Goal: Task Accomplishment & Management: Complete application form

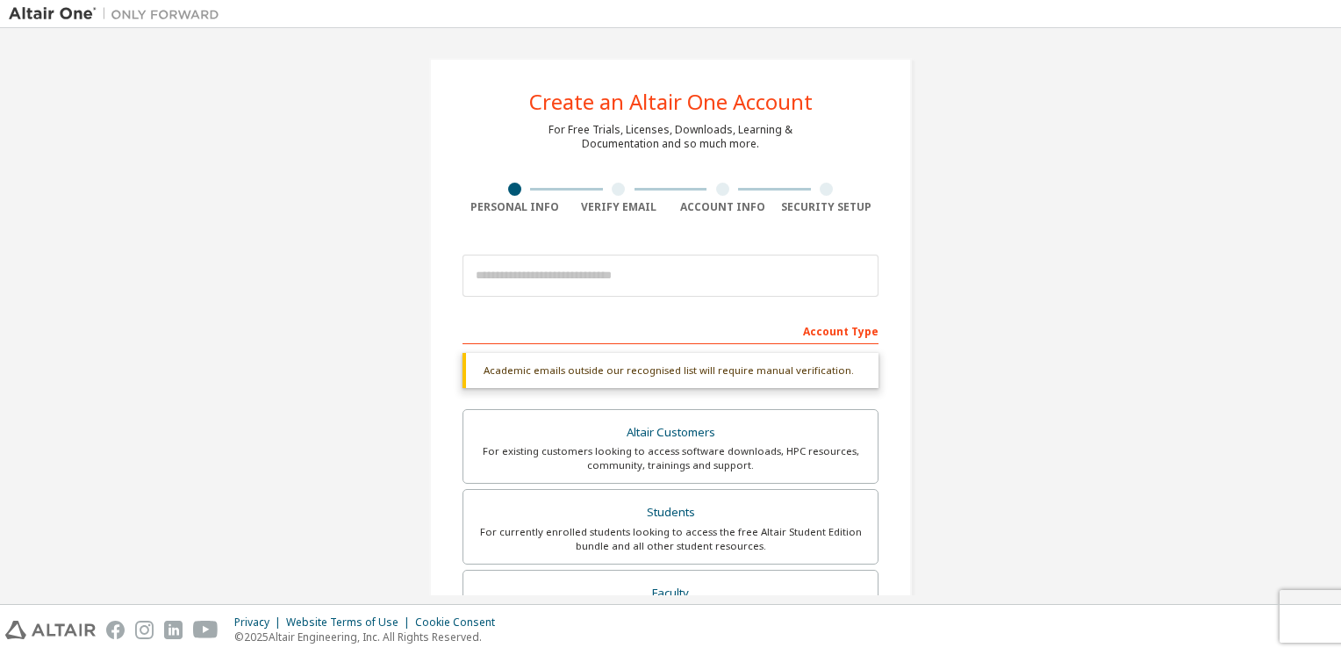
click at [811, 282] on input "email" at bounding box center [670, 275] width 416 height 42
click at [1045, 135] on div "Create an Altair One Account For Free Trials, Licenses, Downloads, Learning & D…" at bounding box center [670, 524] width 1323 height 975
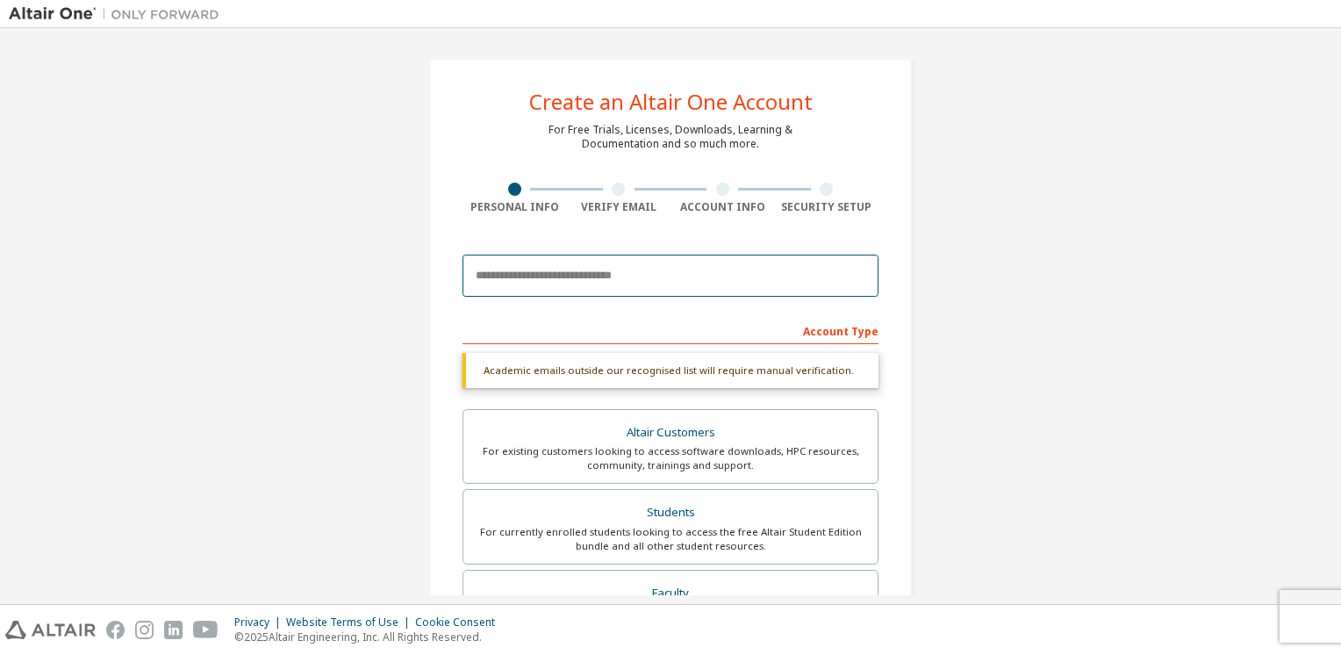
click at [562, 273] on input "email" at bounding box center [670, 275] width 416 height 42
type input "**********"
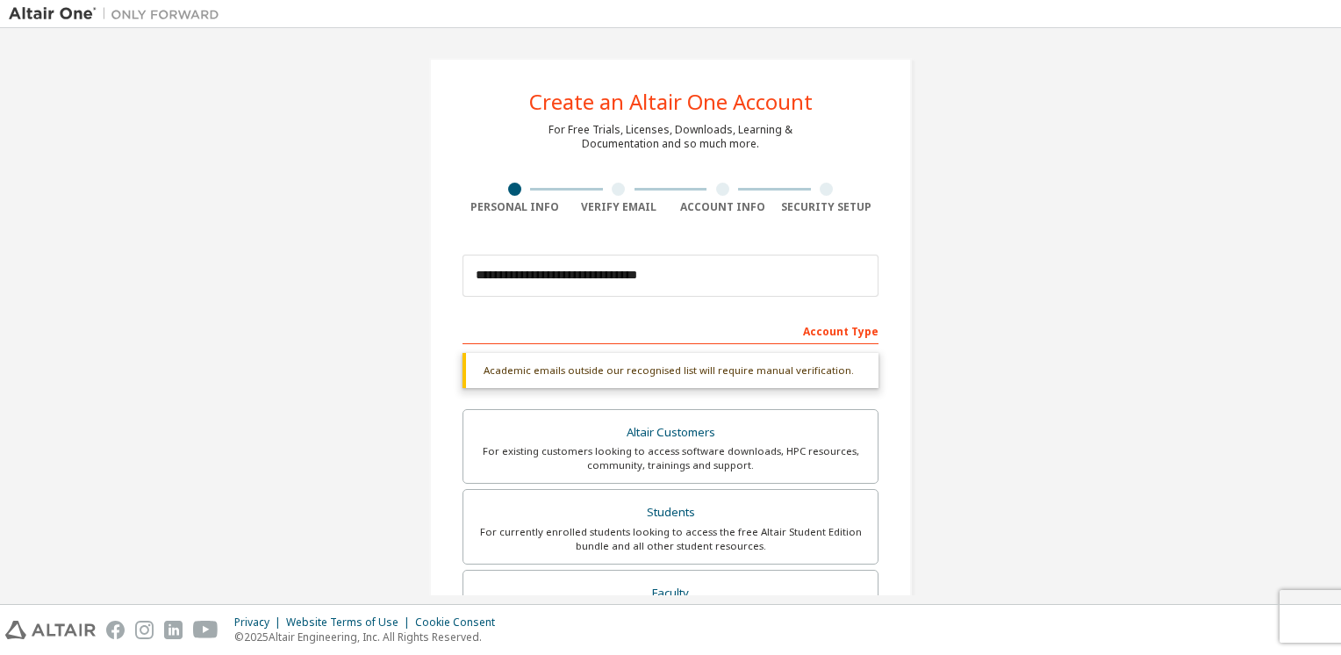
type input "**"
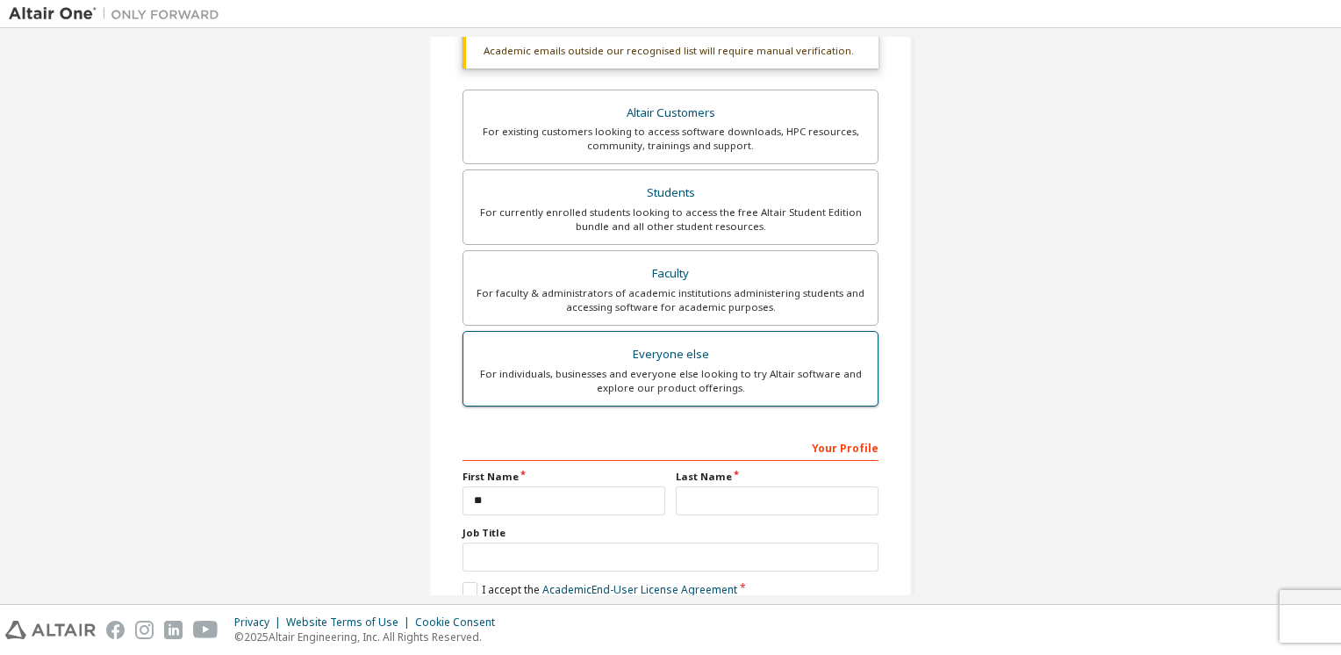
scroll to position [412, 0]
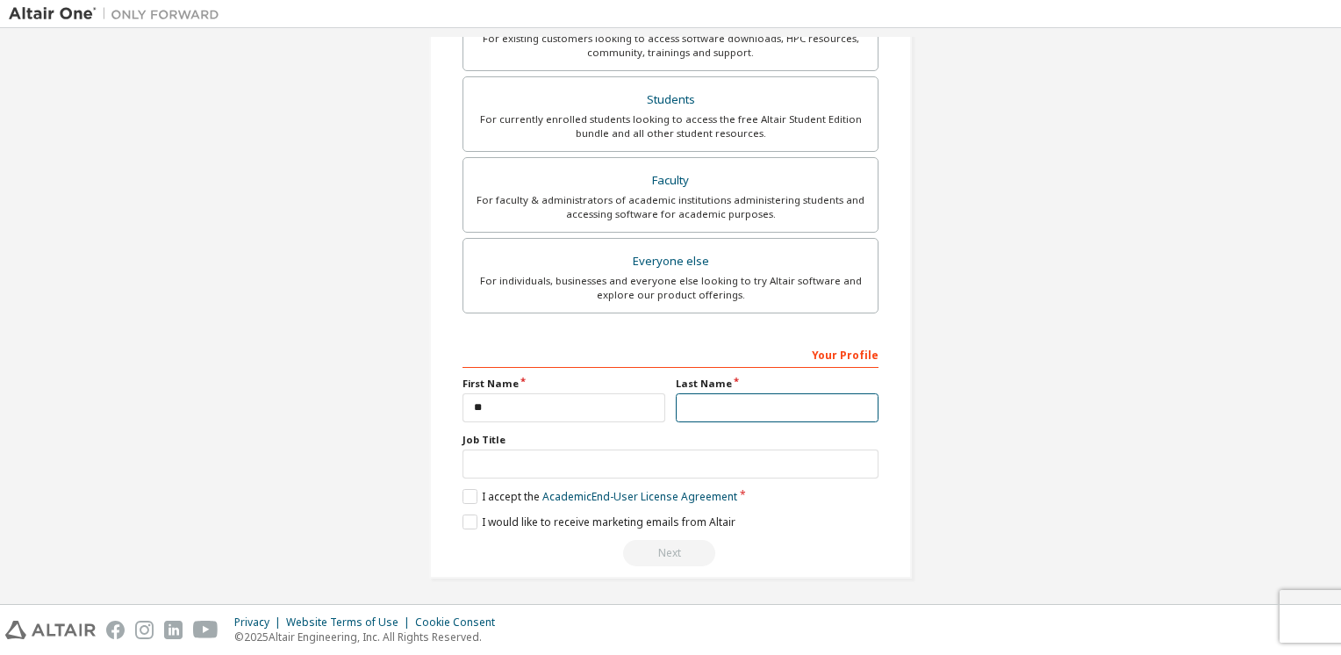
click at [691, 397] on input "text" at bounding box center [777, 407] width 203 height 29
type input "*"
type input "***"
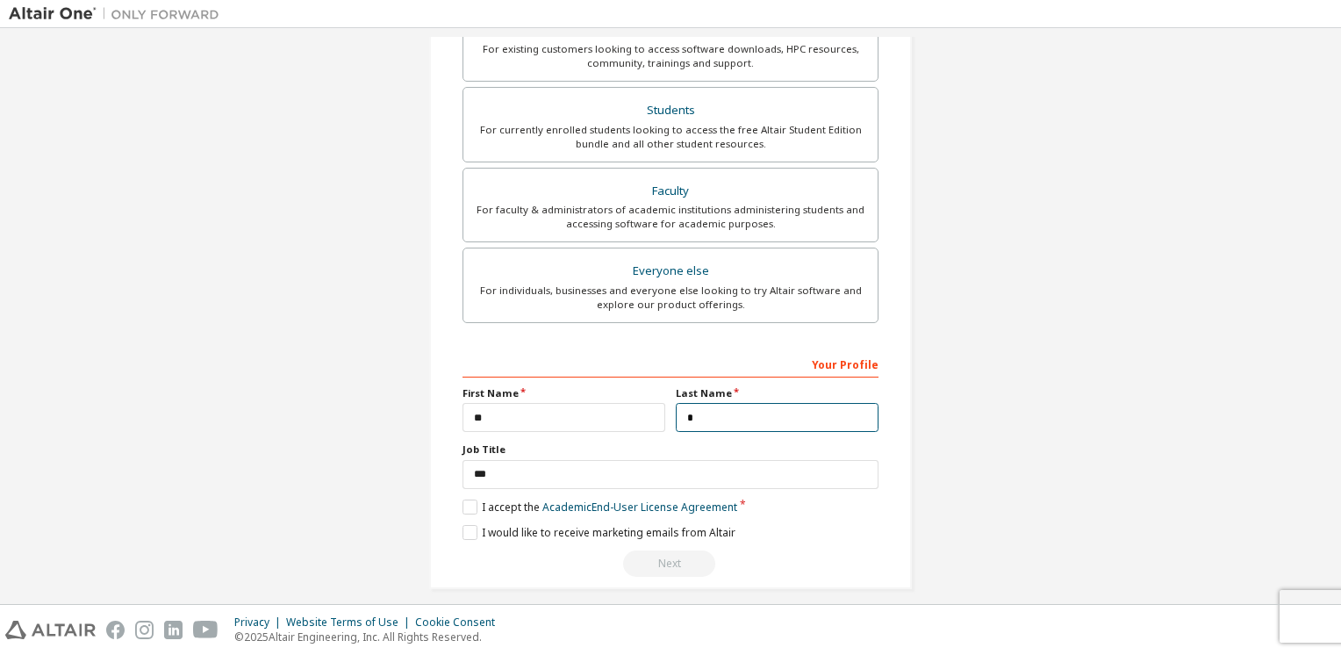
scroll to position [422, 0]
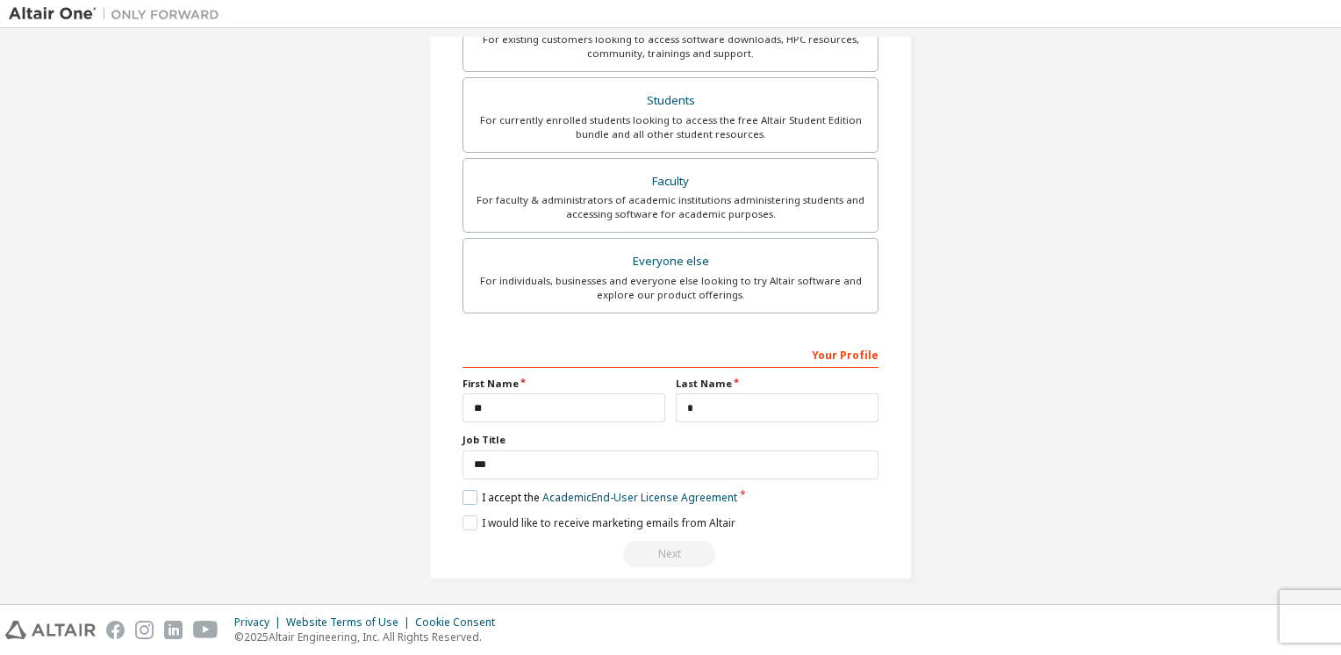
click at [474, 493] on label "I accept the Academic End-User License Agreement" at bounding box center [599, 497] width 275 height 15
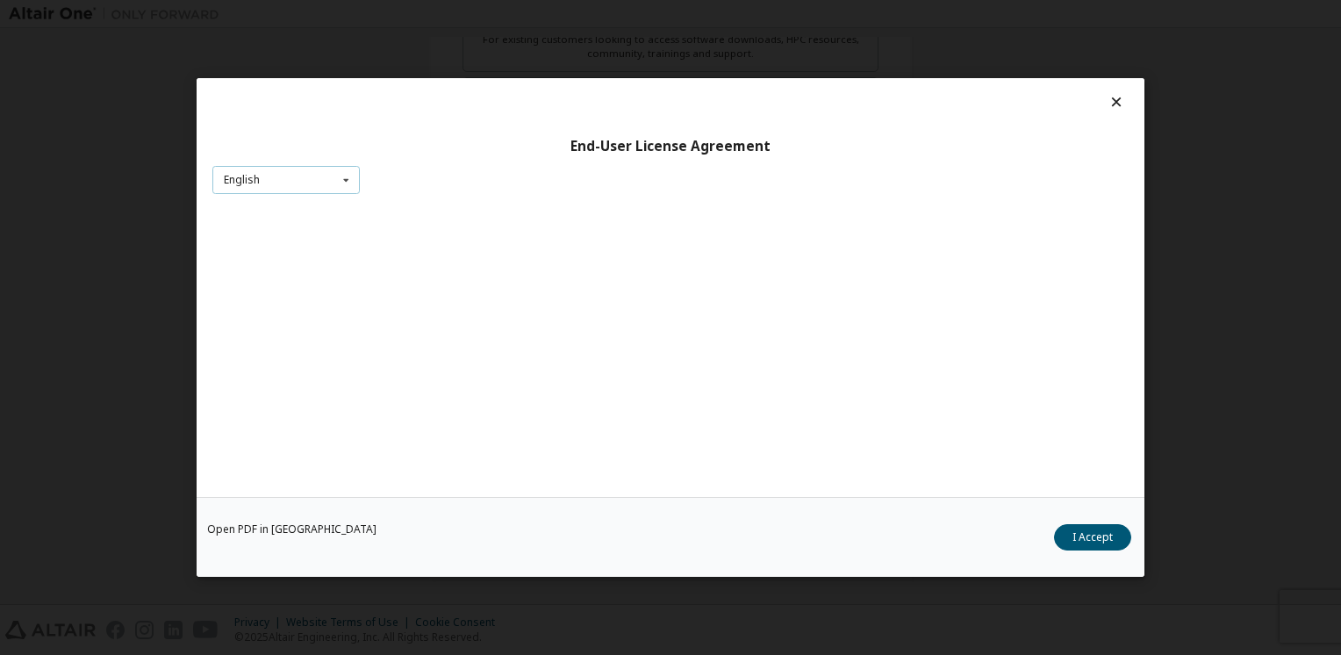
click at [311, 179] on div "English English" at bounding box center [285, 180] width 147 height 29
click at [318, 179] on div "English English" at bounding box center [285, 180] width 147 height 29
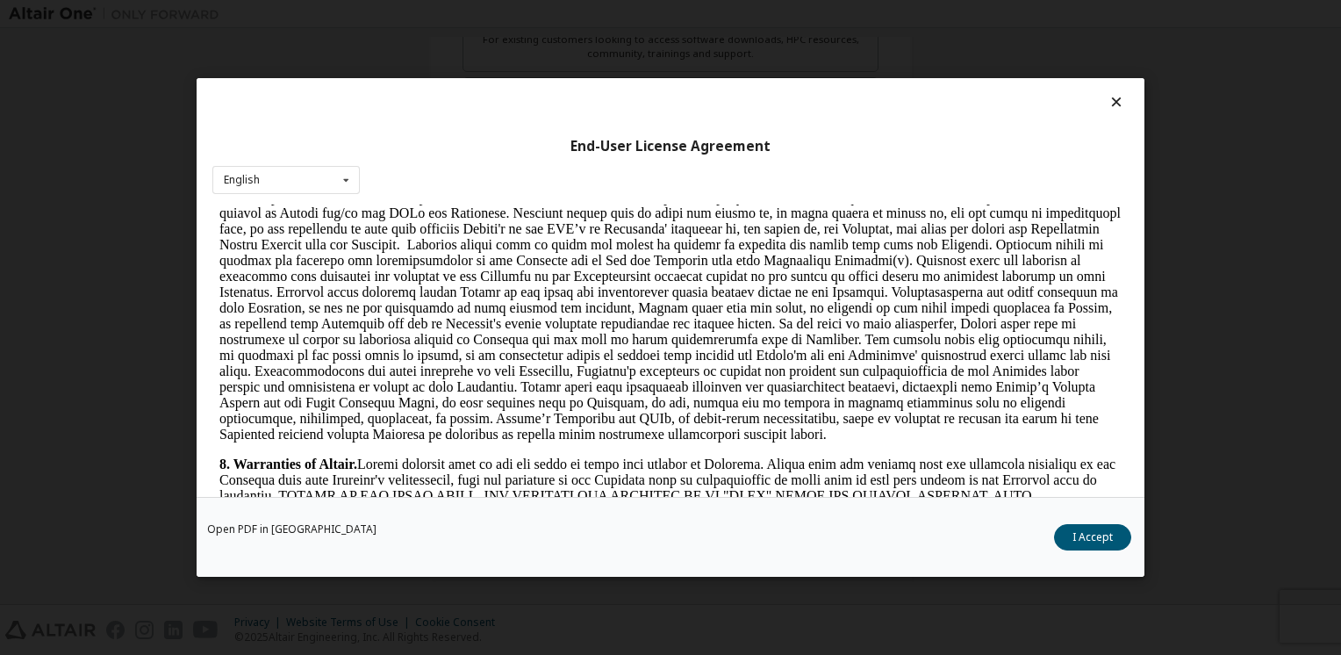
scroll to position [2018, 0]
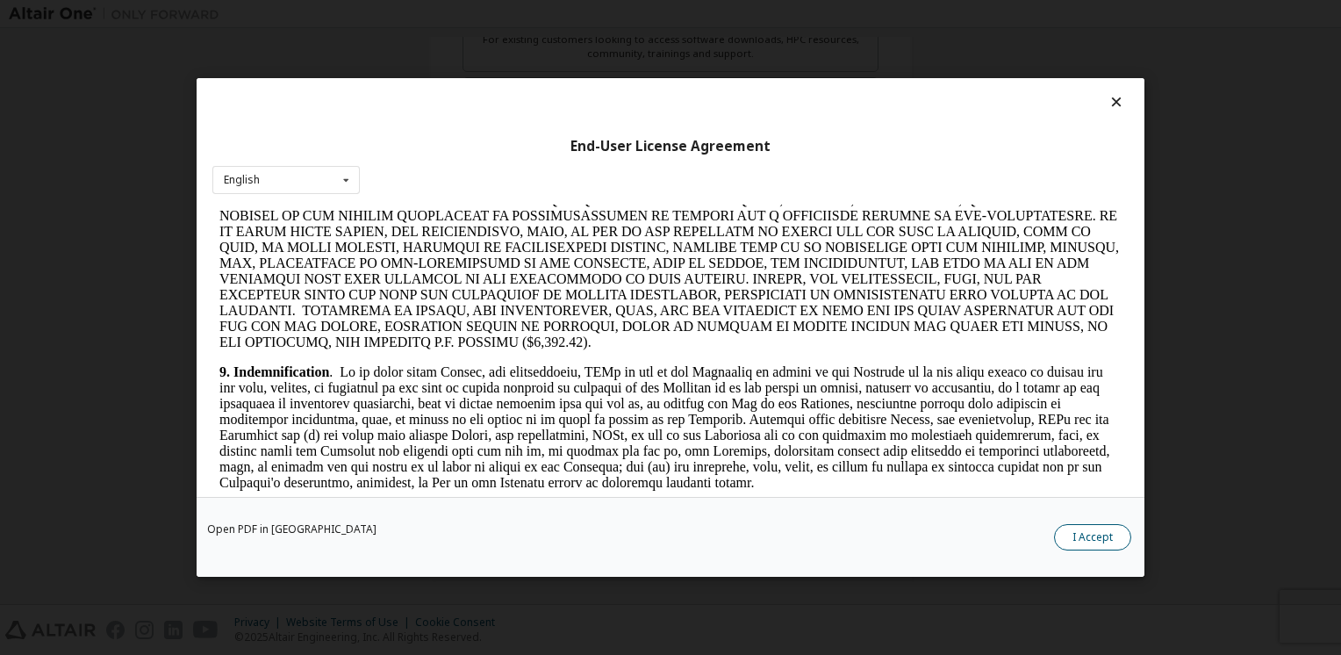
click at [1098, 546] on button "I Accept" at bounding box center [1092, 537] width 77 height 26
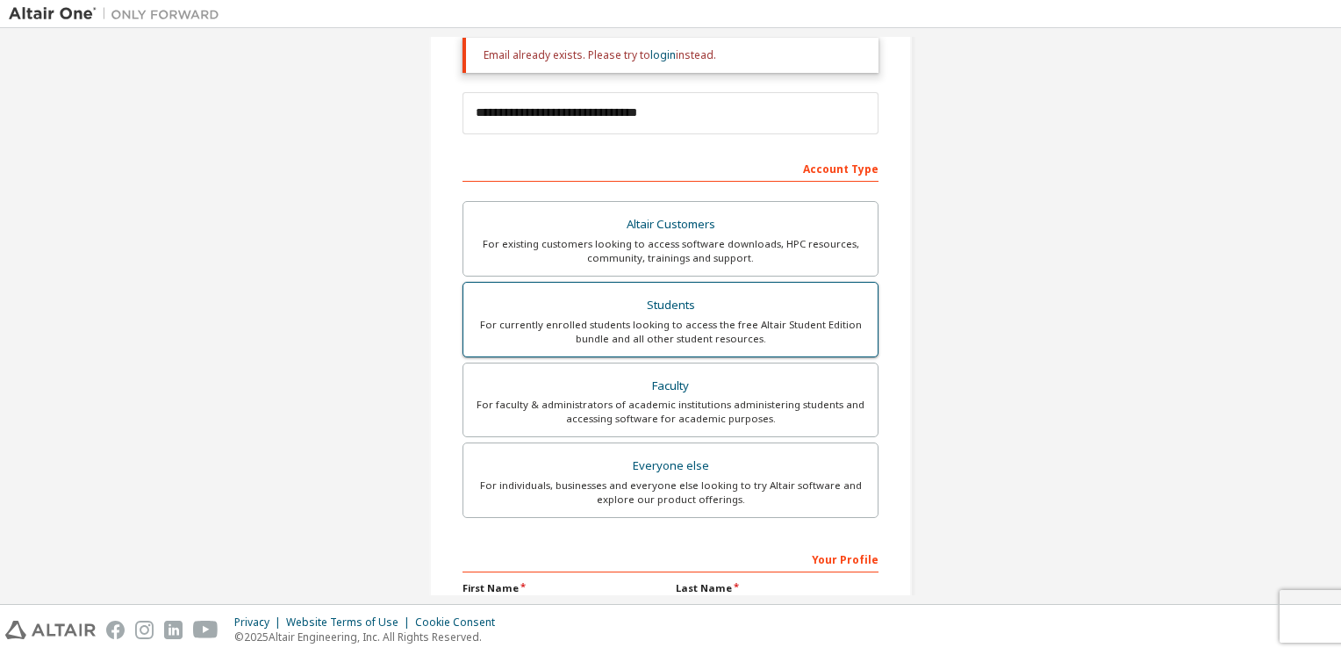
scroll to position [263, 0]
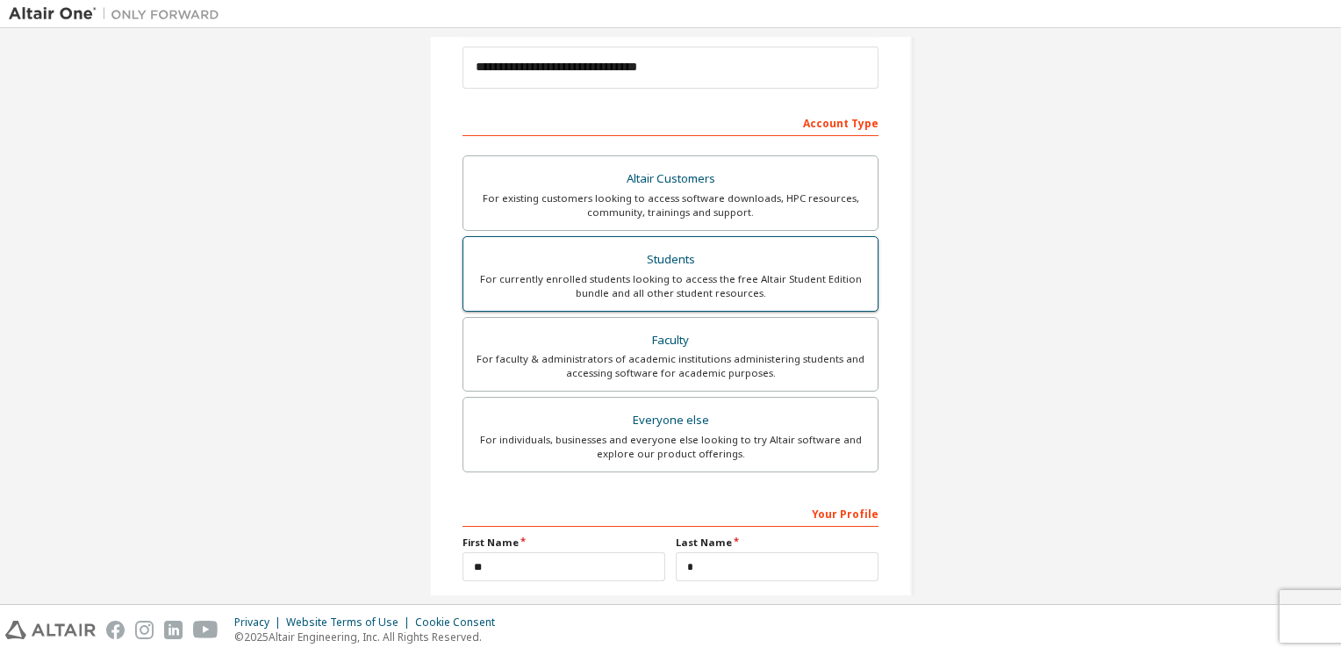
click at [620, 299] on label "Students For currently enrolled students looking to access the free Altair Stud…" at bounding box center [670, 273] width 416 height 75
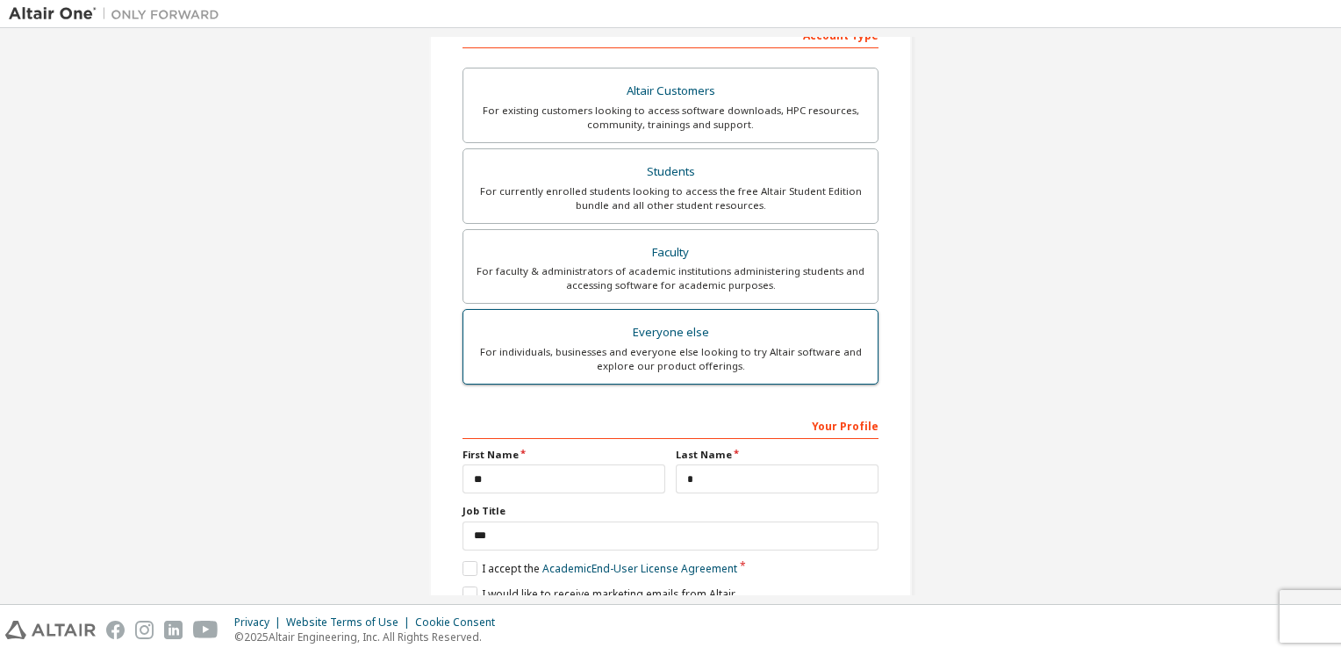
scroll to position [422, 0]
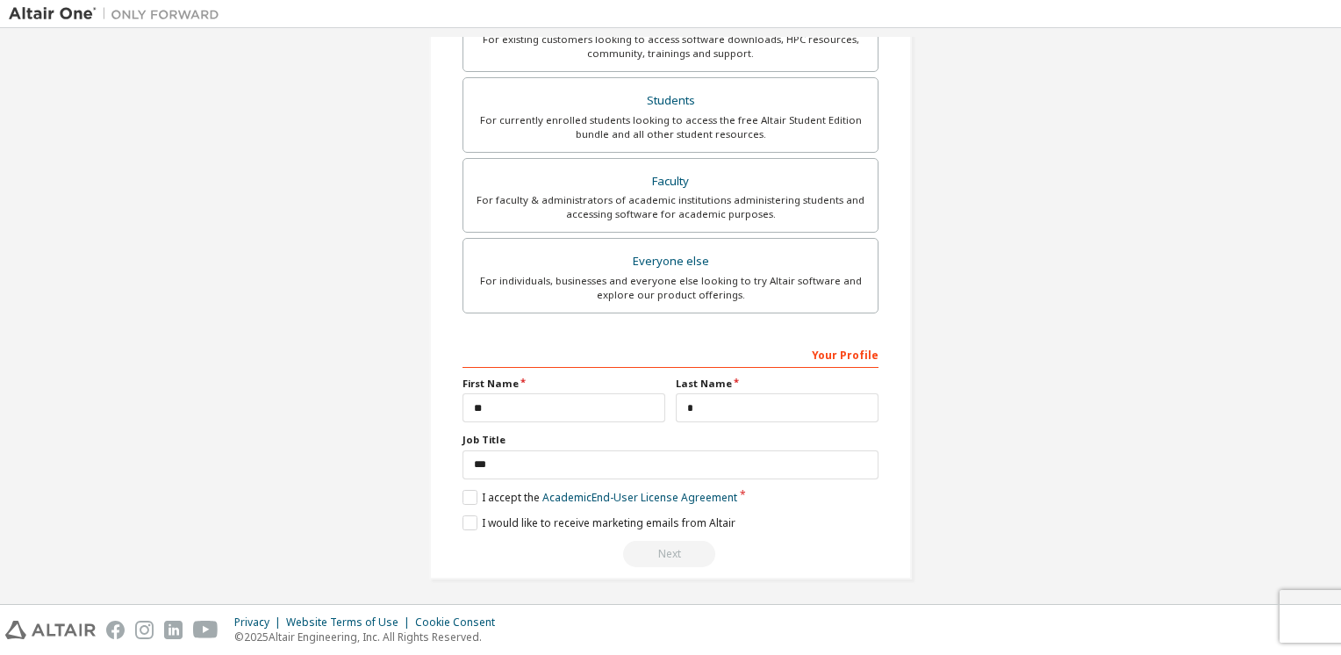
click at [669, 550] on div "Next" at bounding box center [670, 553] width 416 height 26
click at [464, 515] on label "I would like to receive marketing emails from Altair" at bounding box center [598, 522] width 273 height 15
click at [469, 515] on label "I would like to receive marketing emails from Altair" at bounding box center [598, 522] width 273 height 15
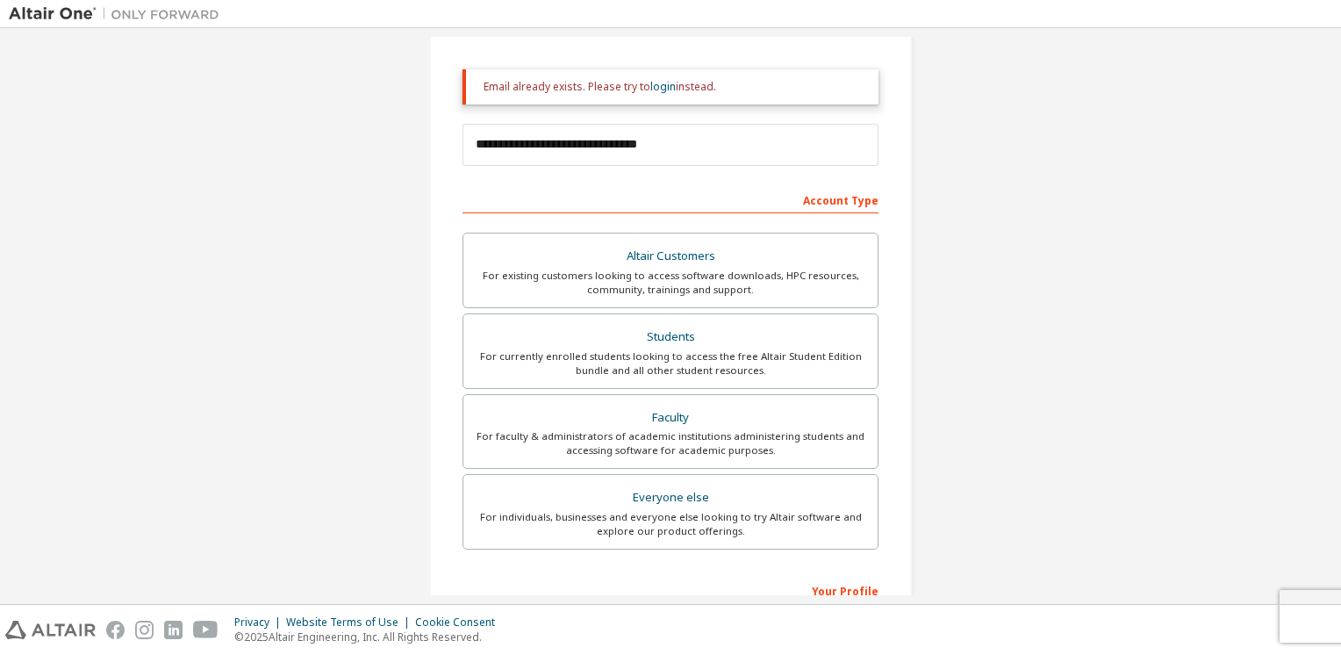
scroll to position [159, 0]
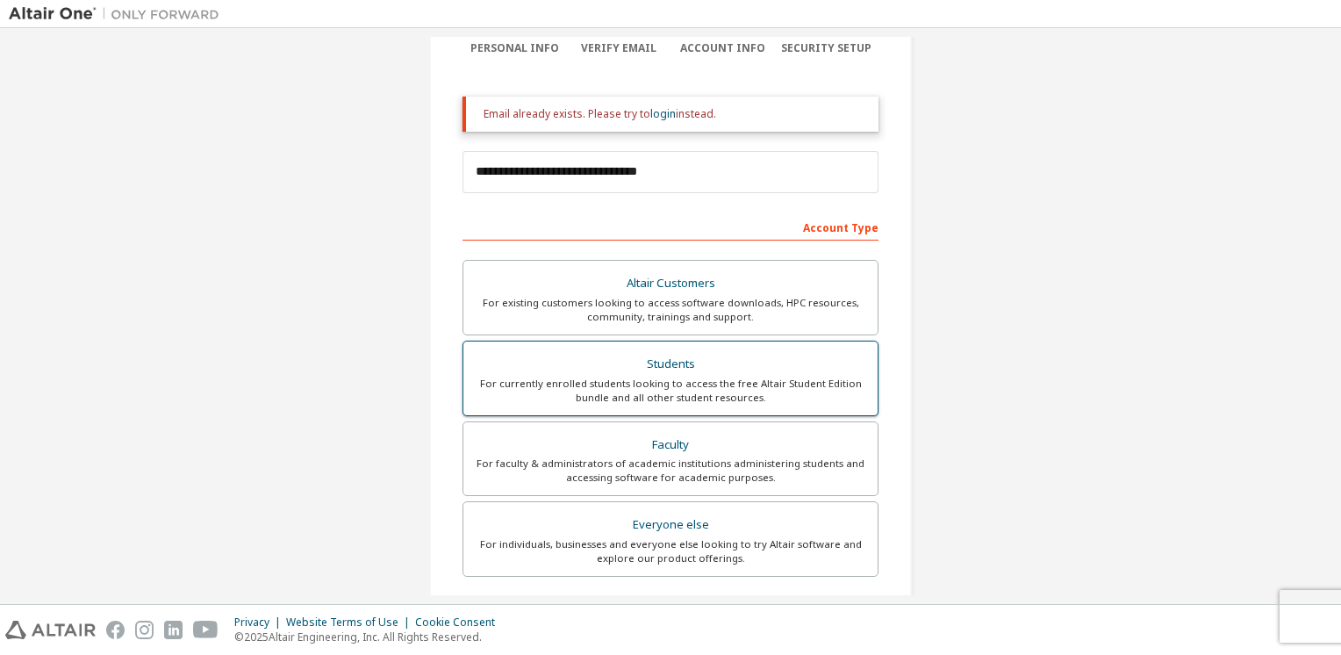
click at [605, 391] on div "For currently enrolled students looking to access the free Altair Student Editi…" at bounding box center [670, 390] width 393 height 28
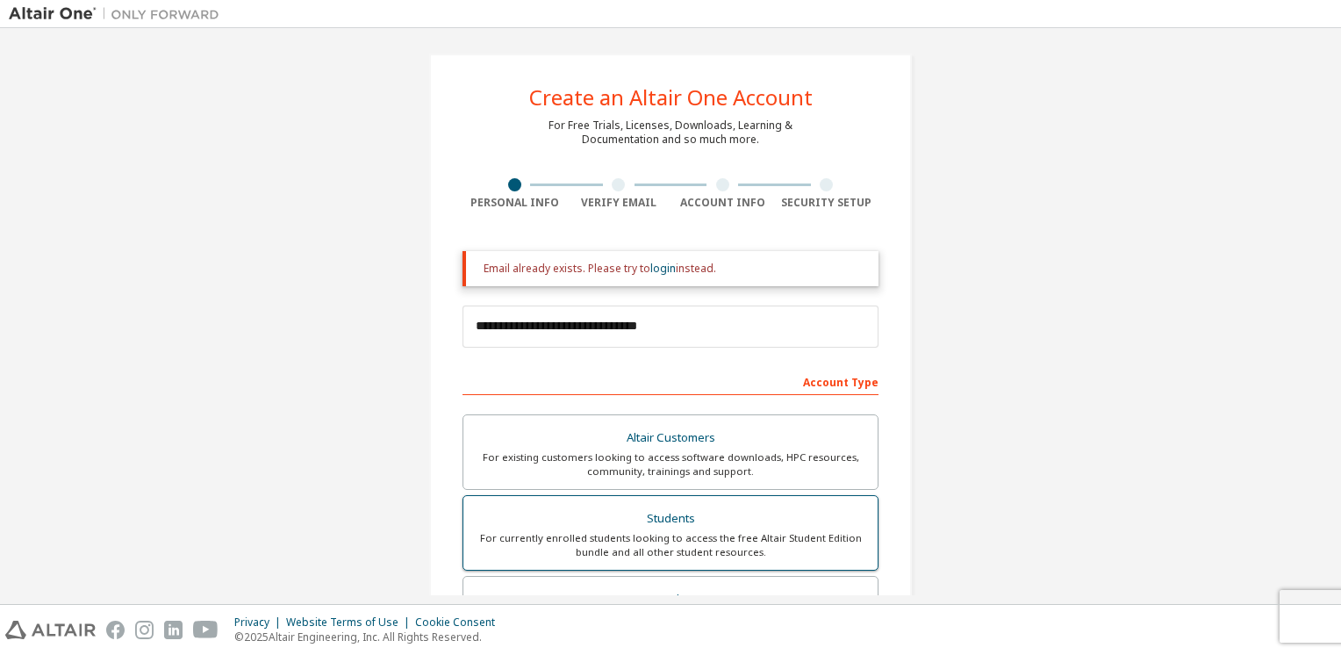
scroll to position [0, 0]
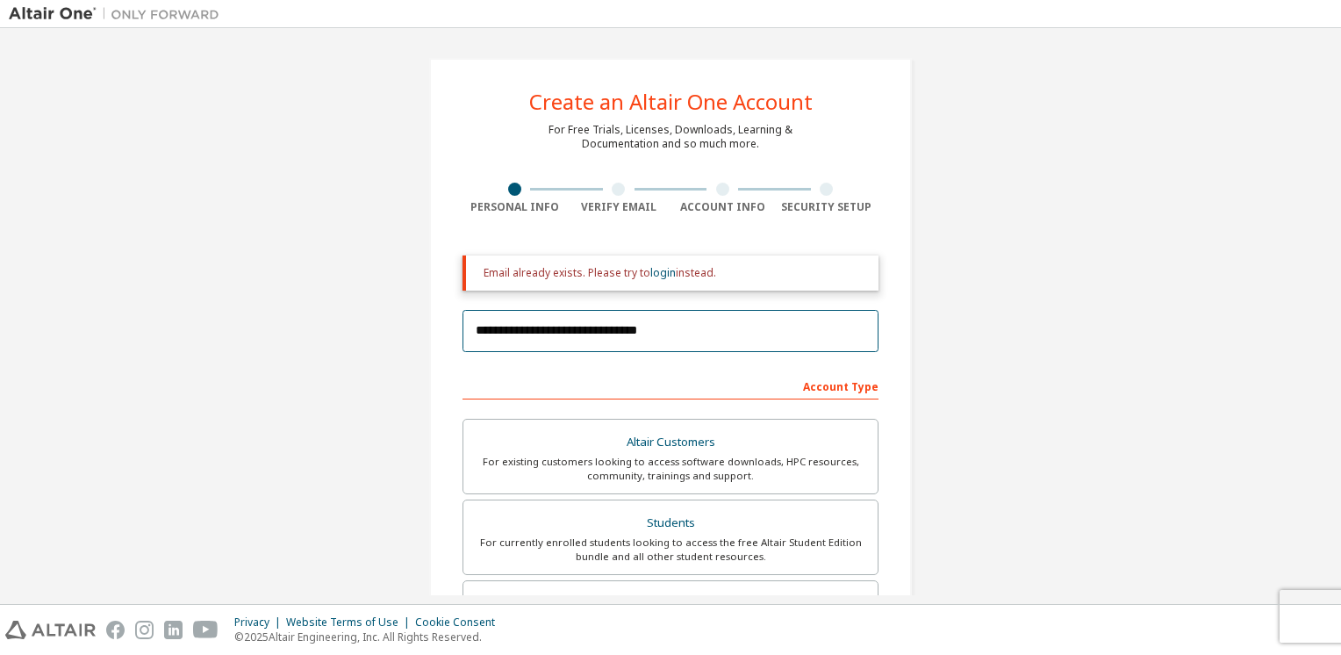
click at [699, 336] on input "**********" at bounding box center [670, 331] width 416 height 42
click at [640, 269] on div "Email already exists. Please try to login instead." at bounding box center [673, 273] width 381 height 14
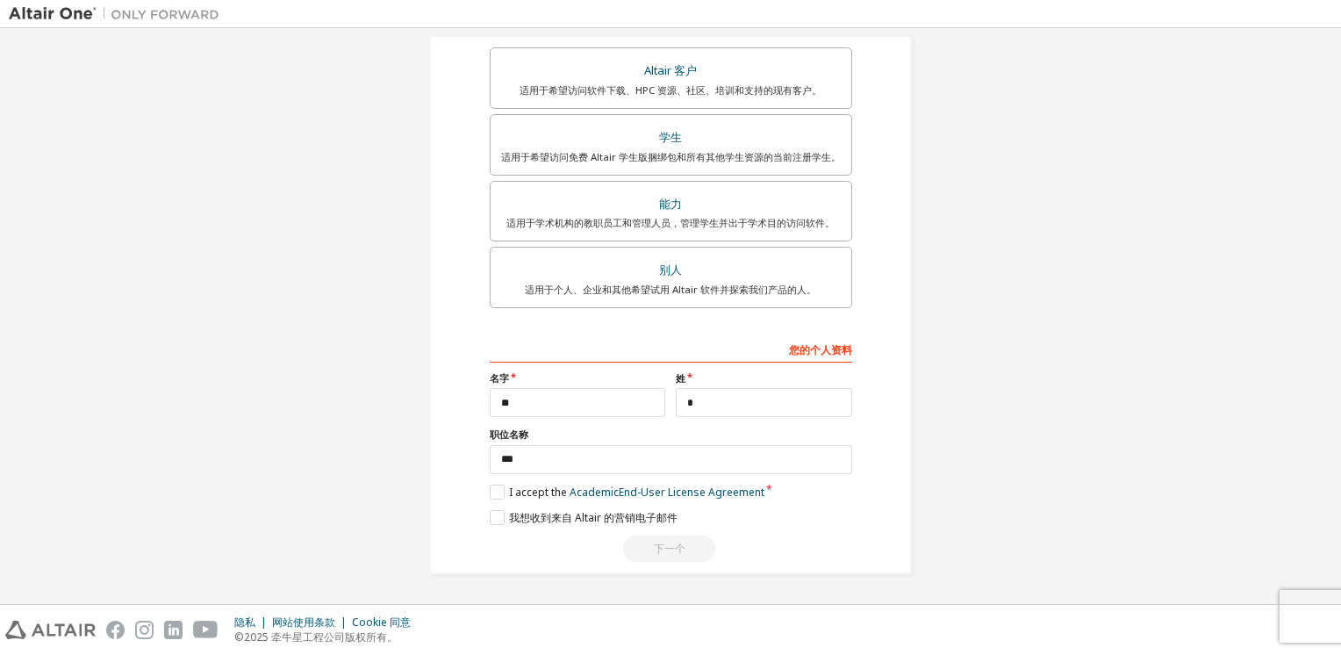
scroll to position [366, 0]
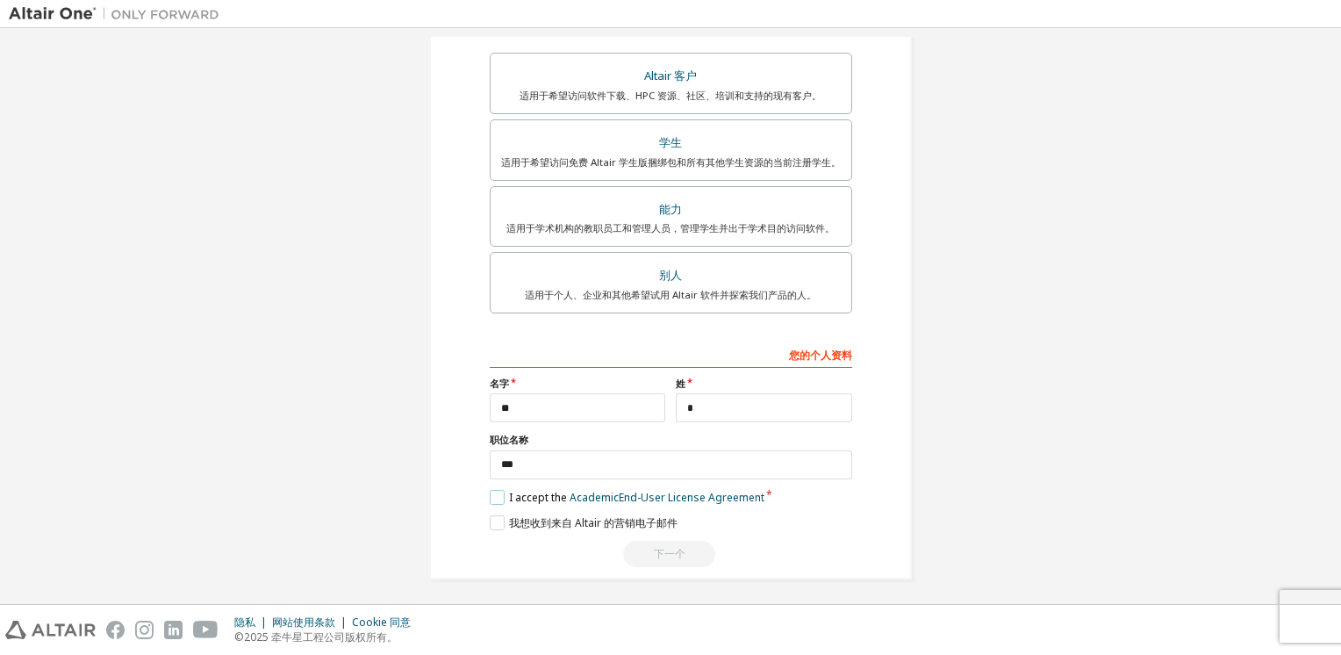
click at [490, 494] on label "I accept the Academic End-User License Agreement" at bounding box center [627, 497] width 275 height 15
click at [493, 516] on label "我想收到来自 Altair 的营销电子邮件" at bounding box center [584, 522] width 188 height 15
click at [490, 490] on label "I accept the Academic End-User License Agreement" at bounding box center [627, 497] width 275 height 15
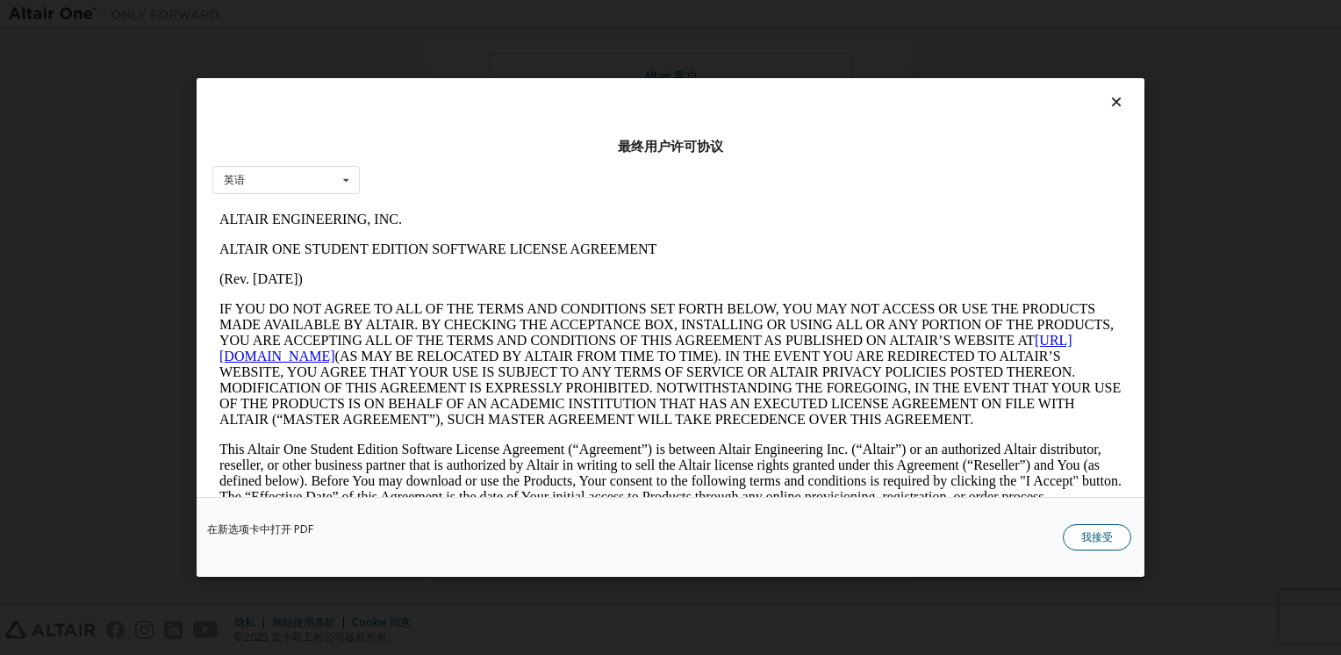
scroll to position [0, 0]
click at [1098, 530] on button "我接受" at bounding box center [1096, 537] width 68 height 26
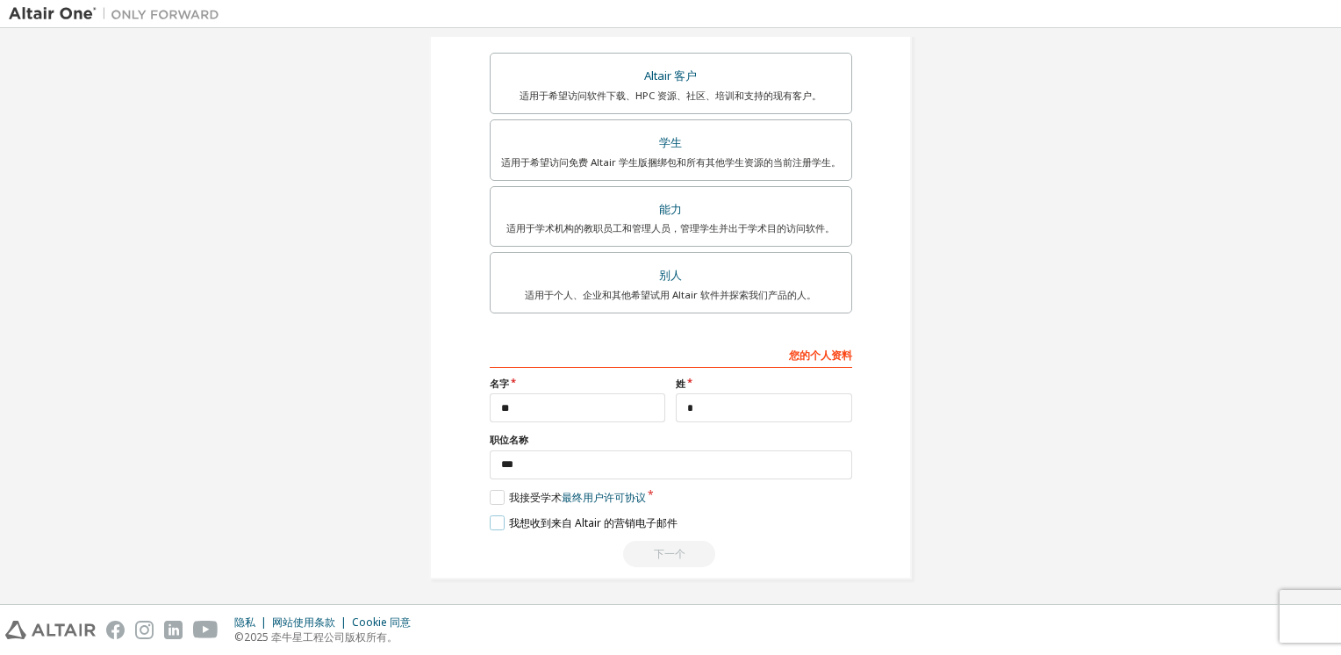
click at [490, 515] on label "我想收到来自 Altair 的营销电子邮件" at bounding box center [584, 522] width 188 height 15
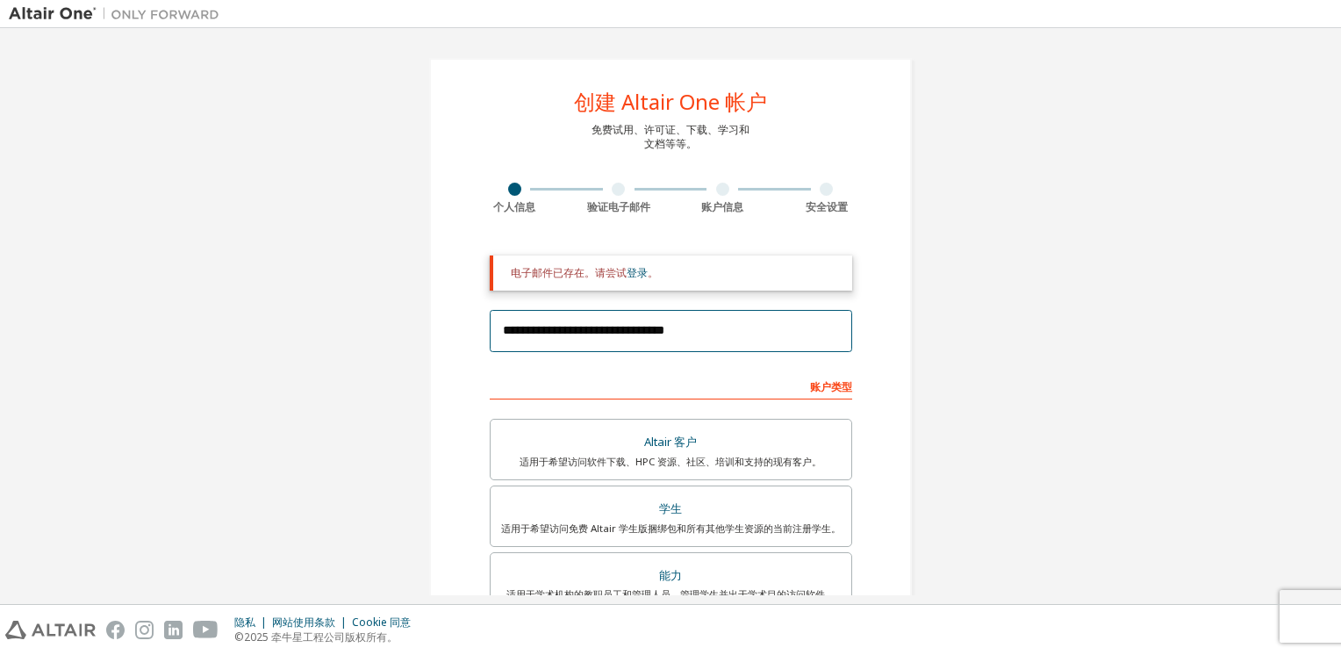
drag, startPoint x: 699, startPoint y: 333, endPoint x: 368, endPoint y: 336, distance: 330.8
click at [368, 336] on div "**********" at bounding box center [670, 501] width 1323 height 929
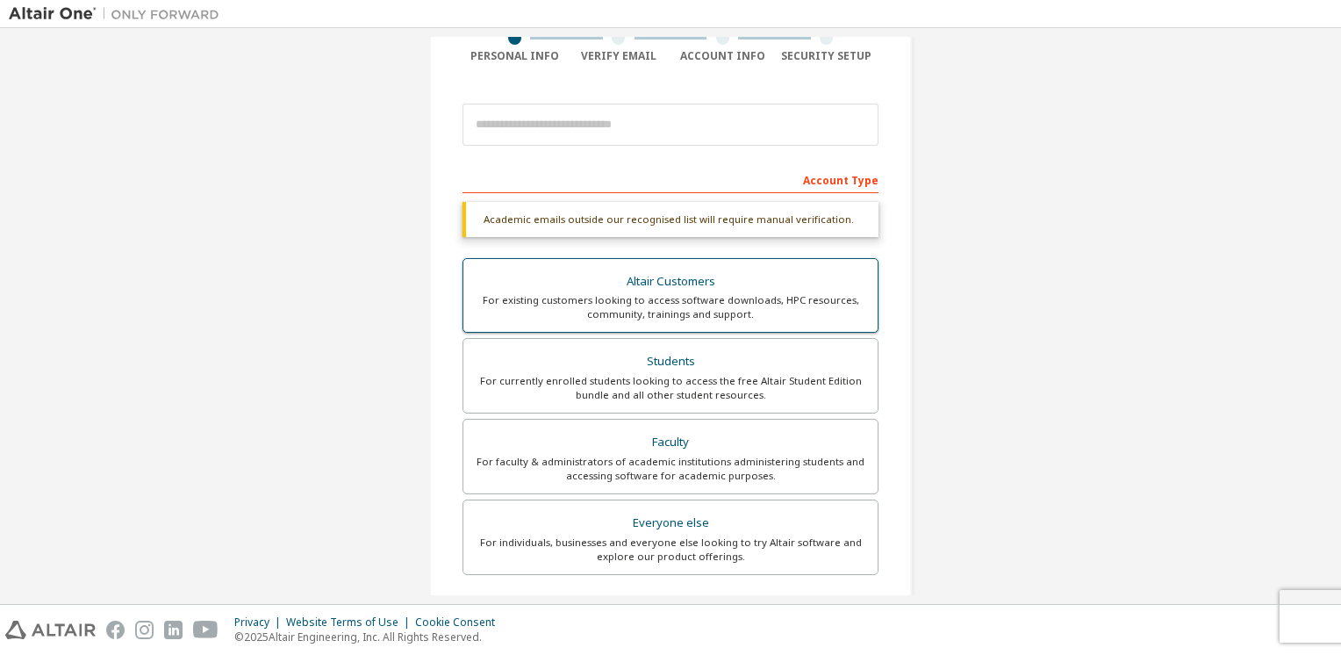
scroll to position [149, 0]
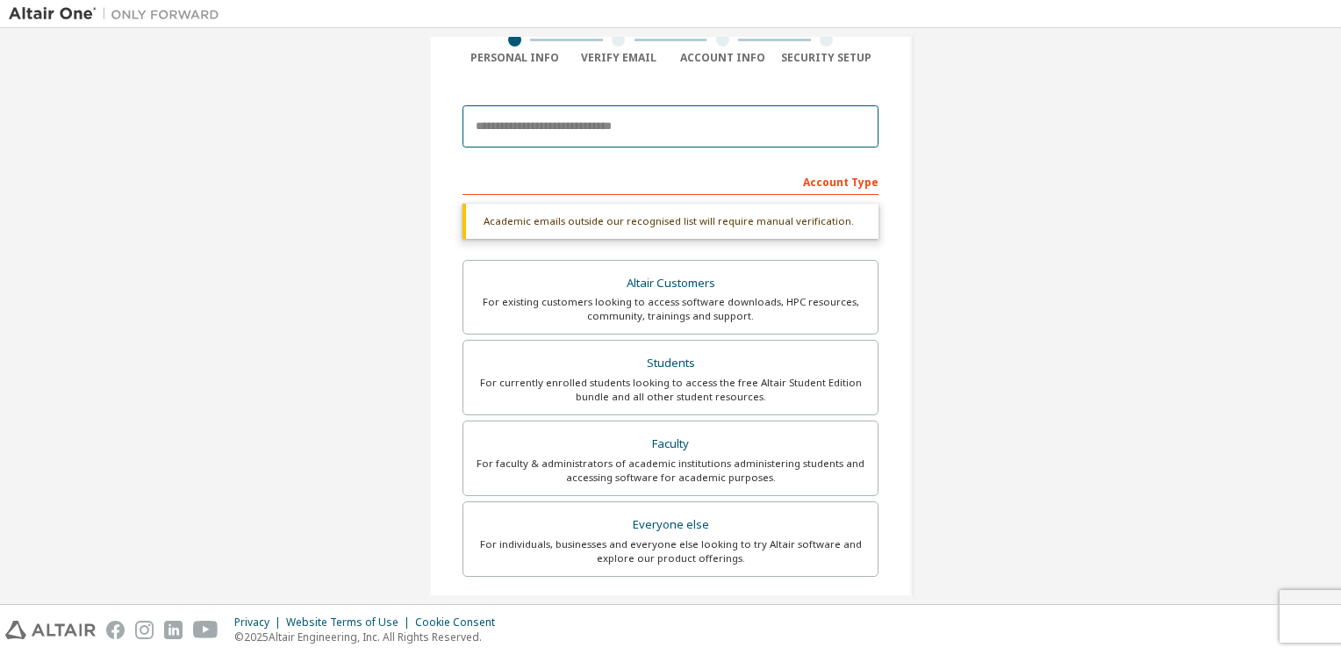
click at [644, 121] on input "email" at bounding box center [670, 126] width 416 height 42
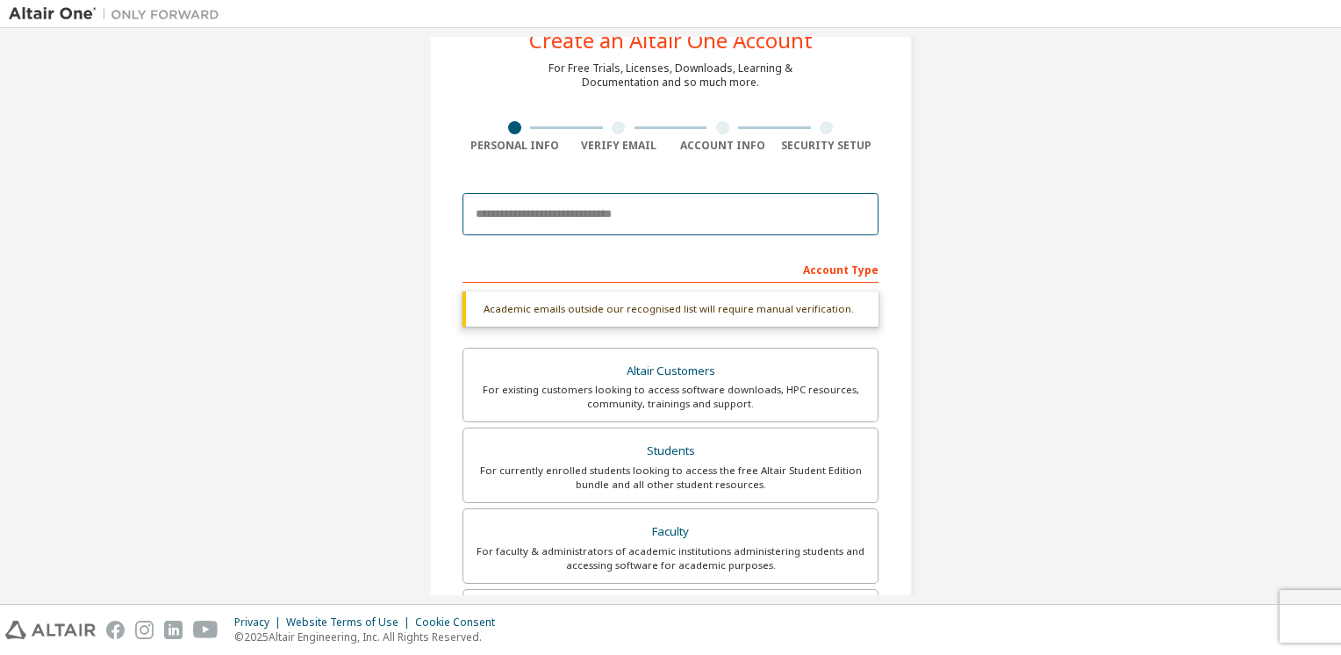
scroll to position [0, 0]
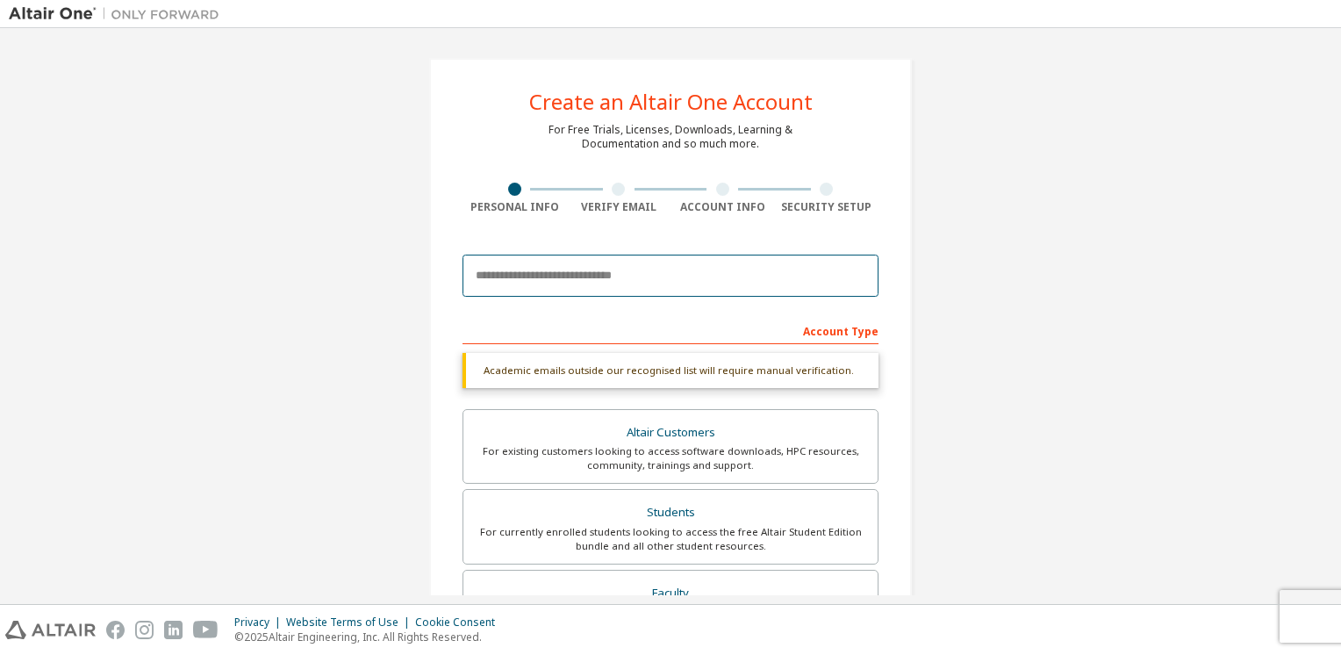
click at [587, 268] on input "email" at bounding box center [670, 275] width 416 height 42
paste input "**********"
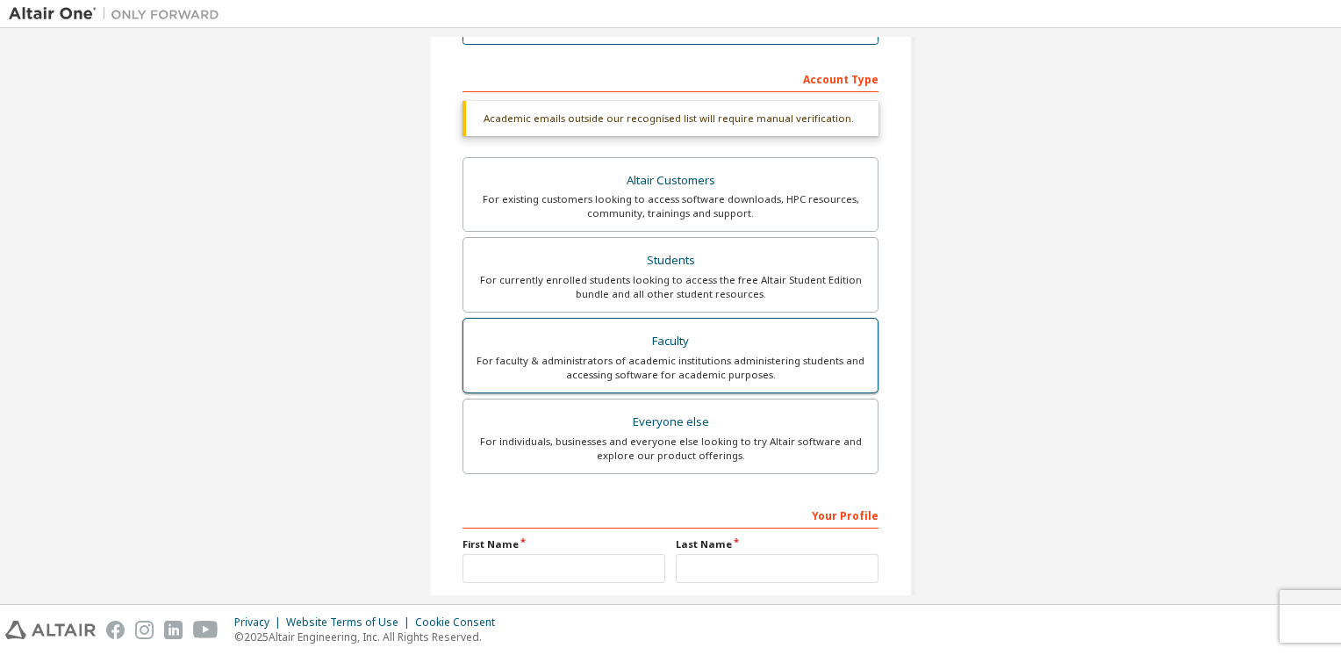
scroll to position [263, 0]
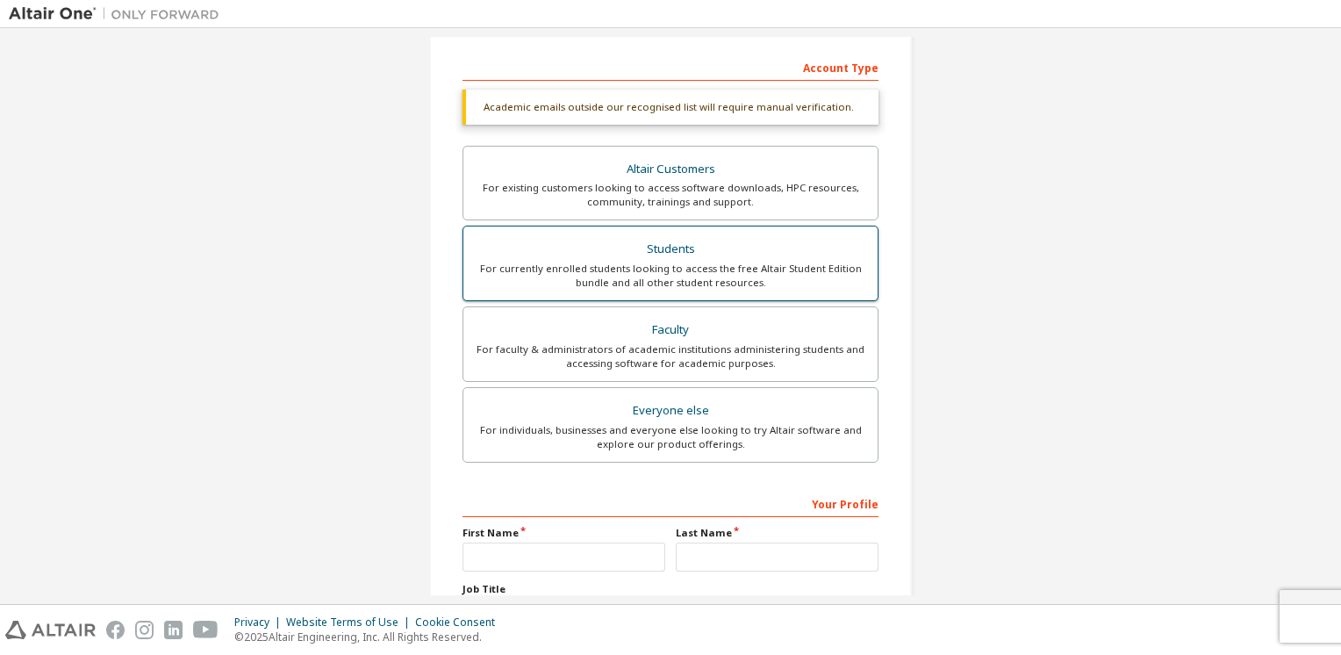
type input "**********"
click at [663, 275] on div "For currently enrolled students looking to access the free Altair Student Editi…" at bounding box center [670, 275] width 393 height 28
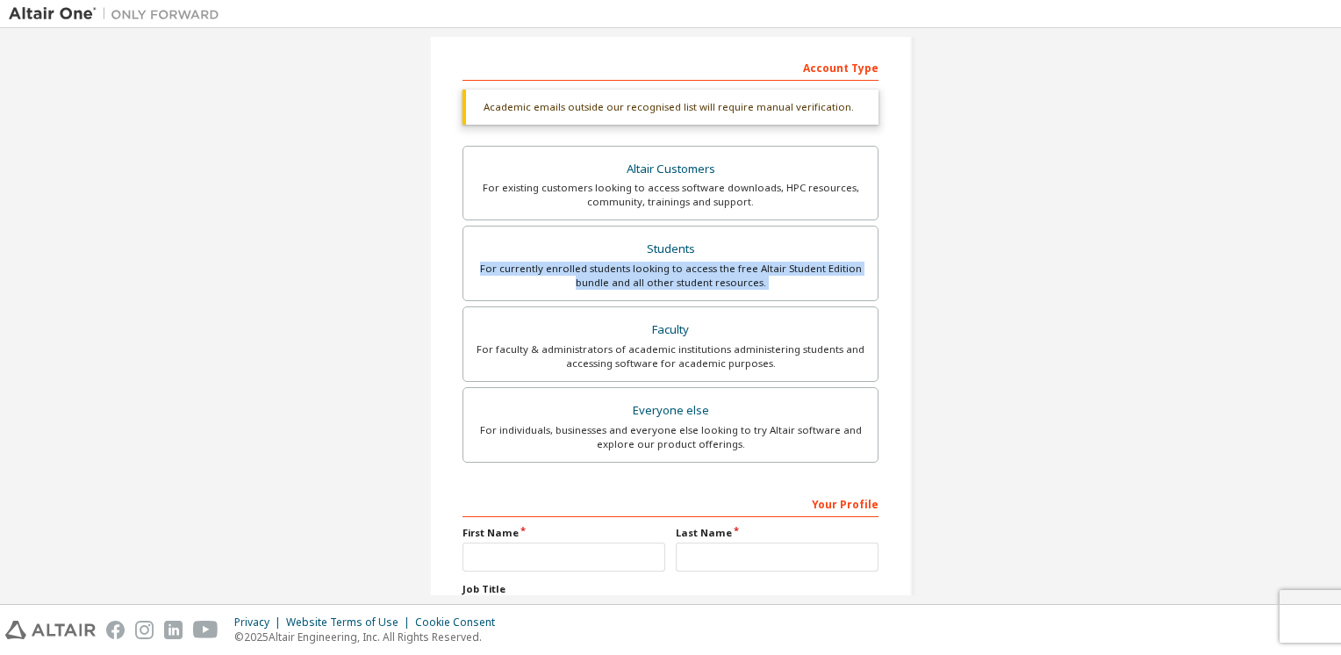
drag, startPoint x: 663, startPoint y: 275, endPoint x: 934, endPoint y: 272, distance: 270.2
click at [934, 272] on div "**********" at bounding box center [670, 261] width 1323 height 975
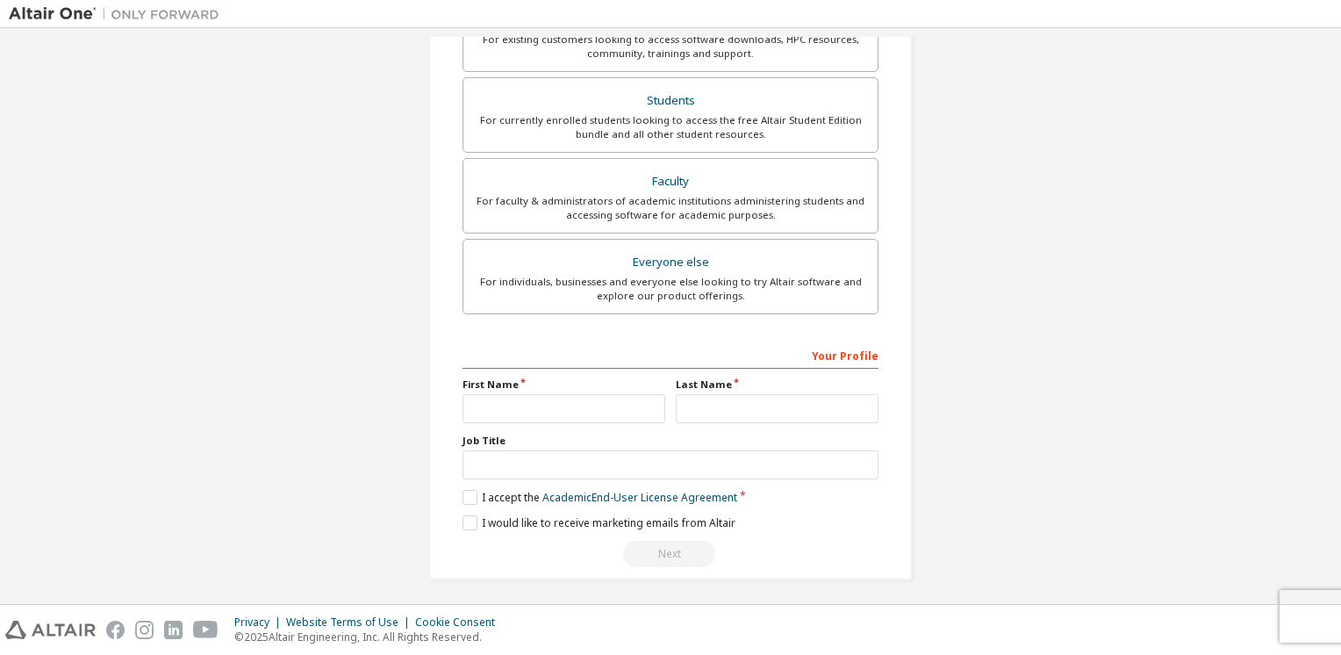
scroll to position [412, 0]
click at [579, 419] on input "text" at bounding box center [563, 407] width 203 height 29
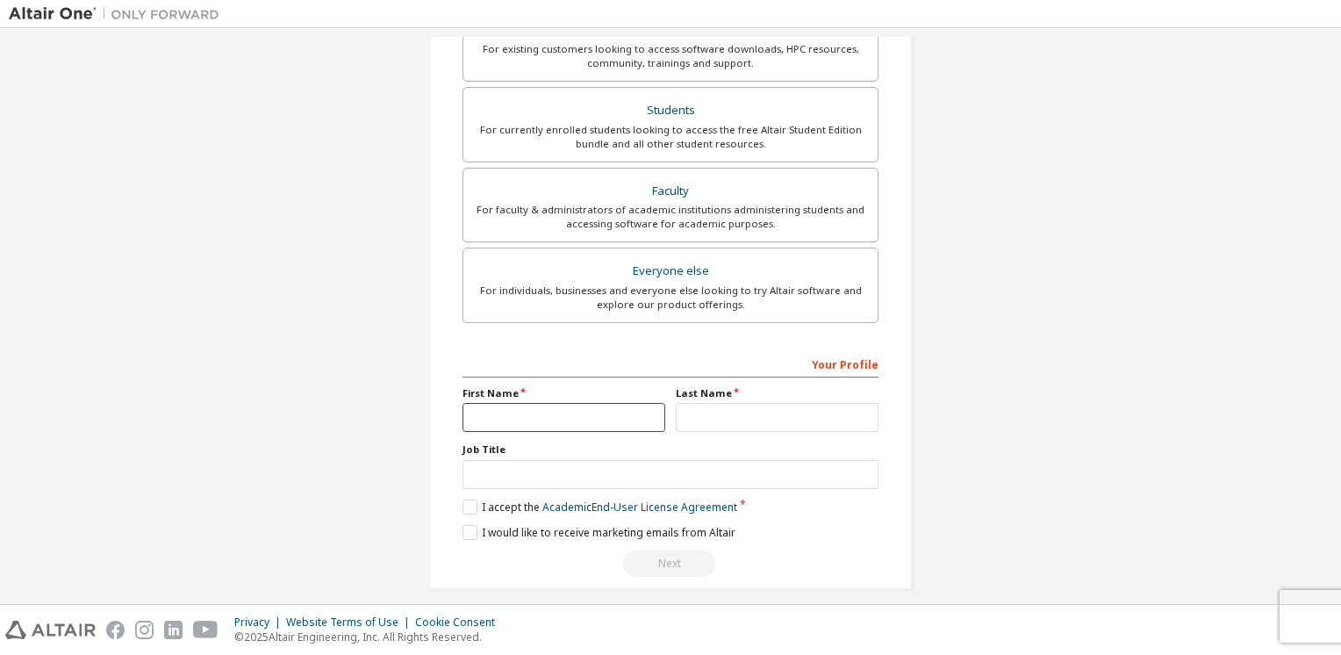
scroll to position [422, 0]
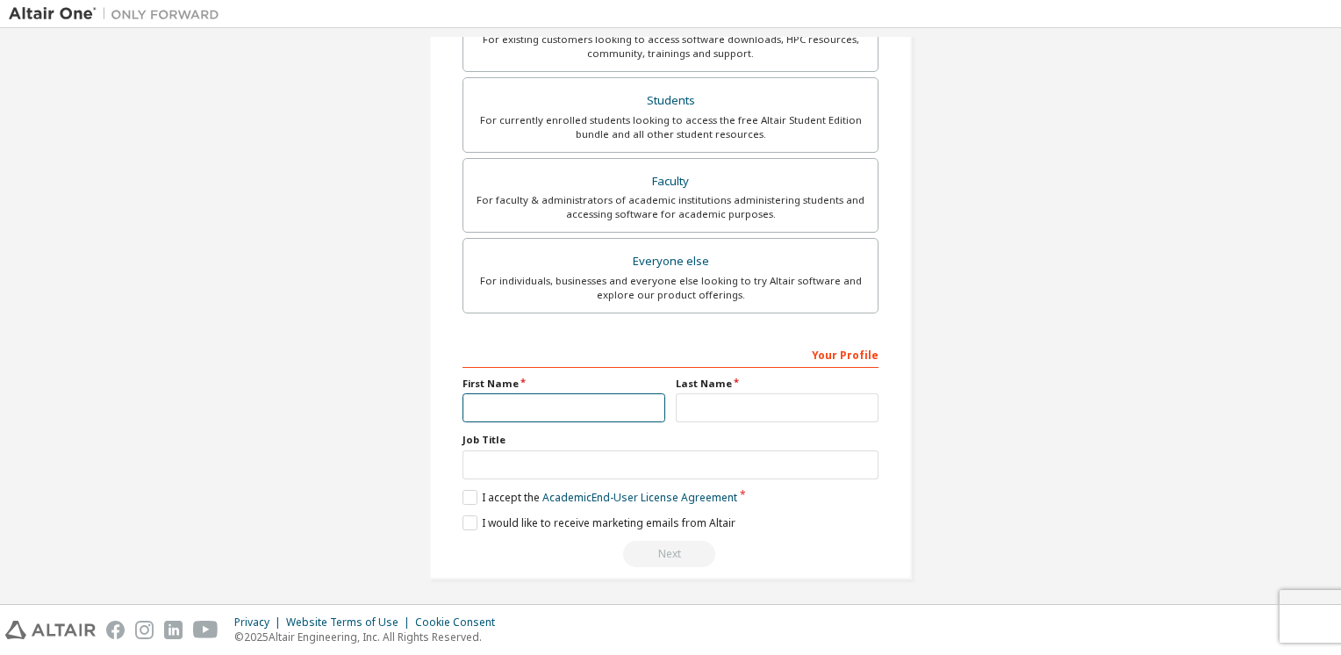
type input "**"
type input "*"
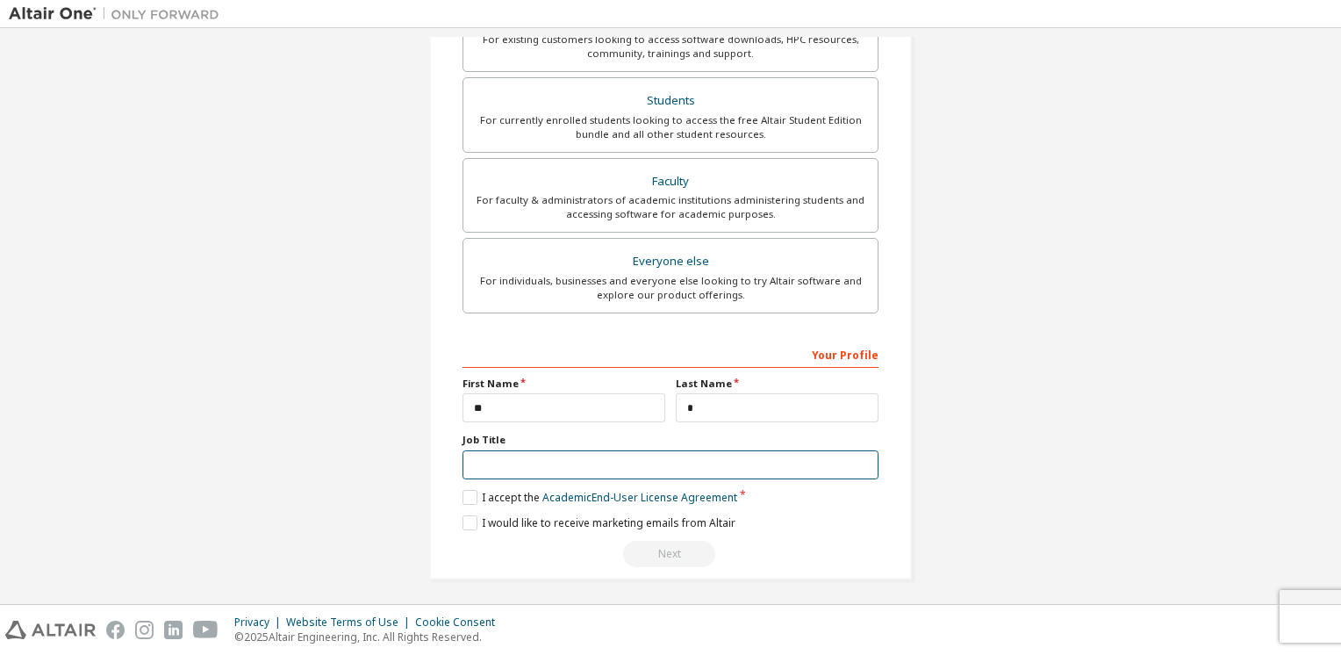
type input "***"
click at [475, 495] on label "I accept the Academic End-User License Agreement" at bounding box center [599, 497] width 275 height 15
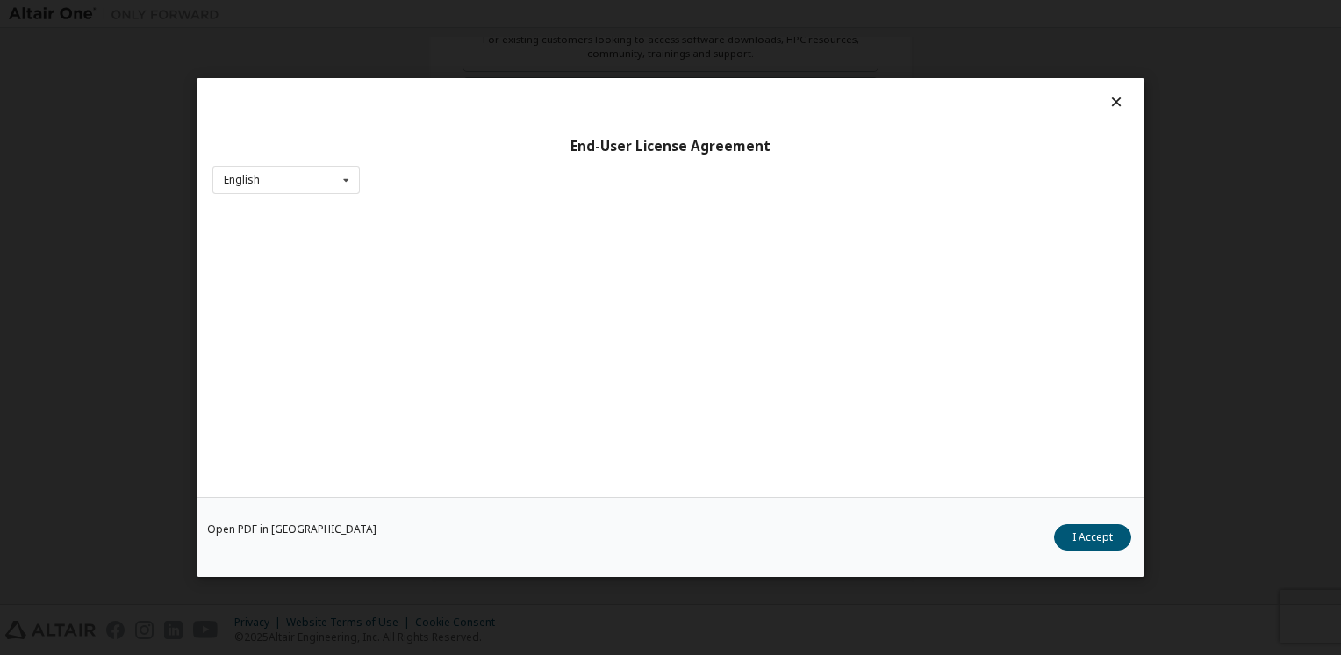
click at [1107, 104] on icon at bounding box center [1116, 102] width 18 height 16
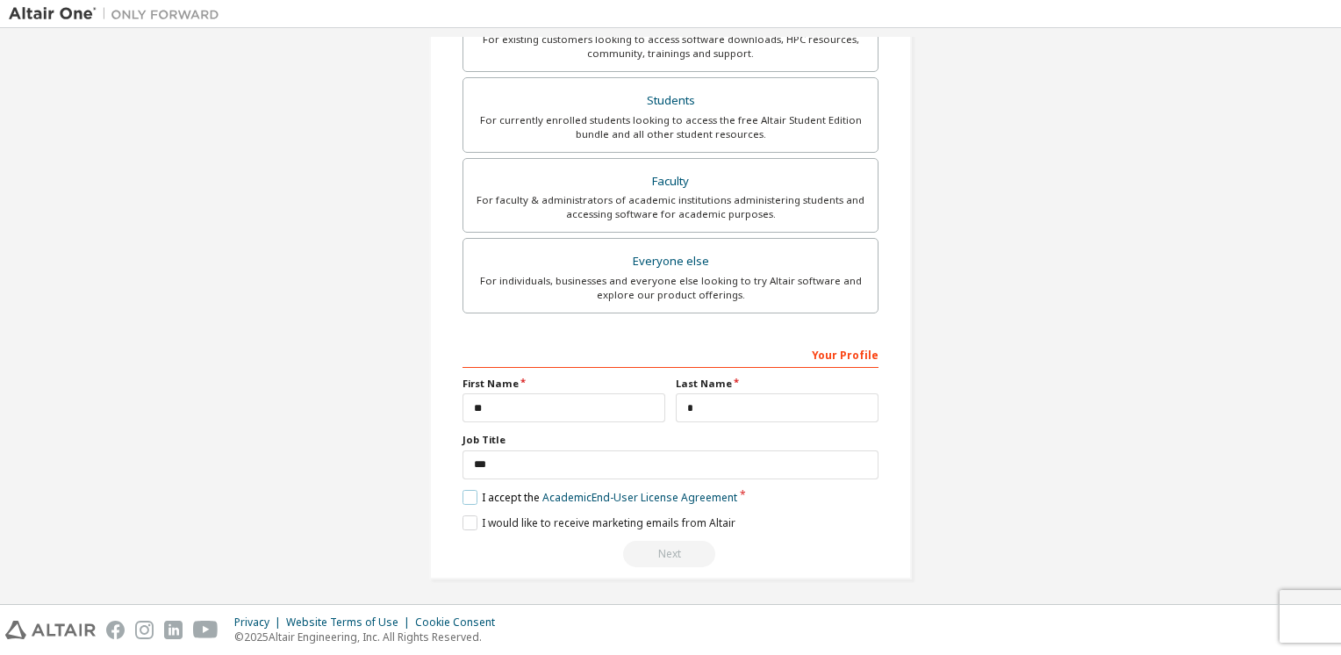
click at [465, 497] on label "I accept the Academic End-User License Agreement" at bounding box center [599, 497] width 275 height 15
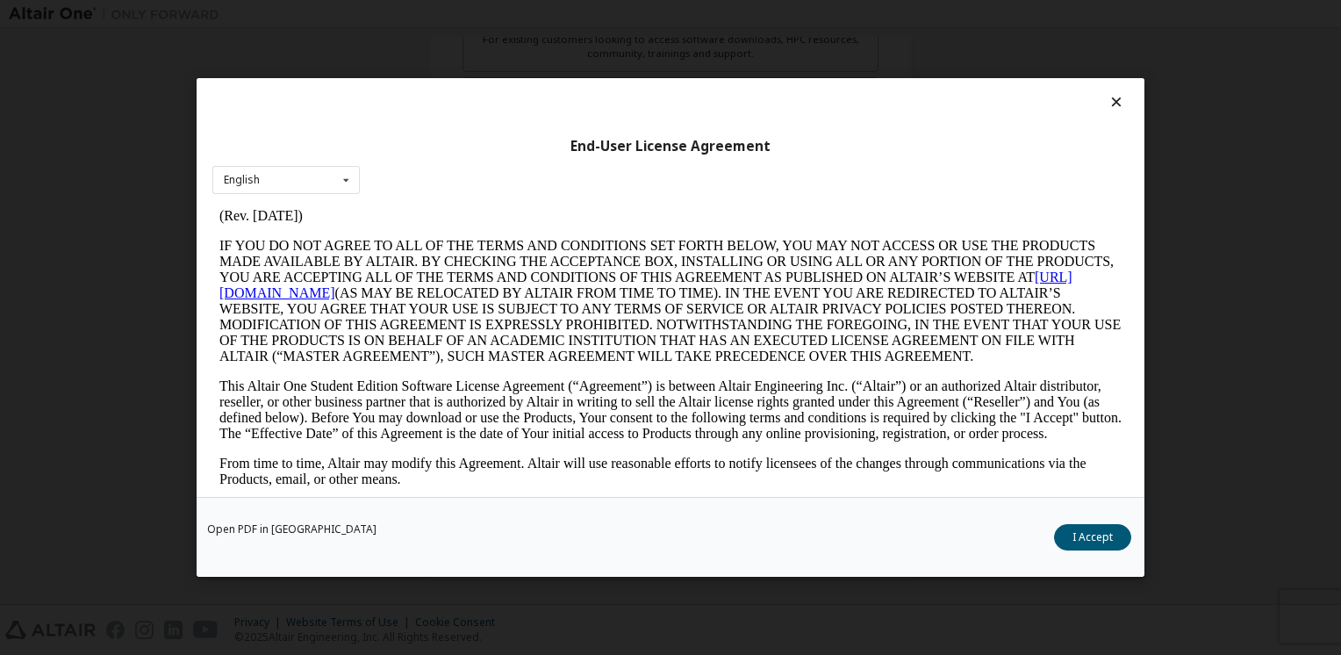
scroll to position [88, 0]
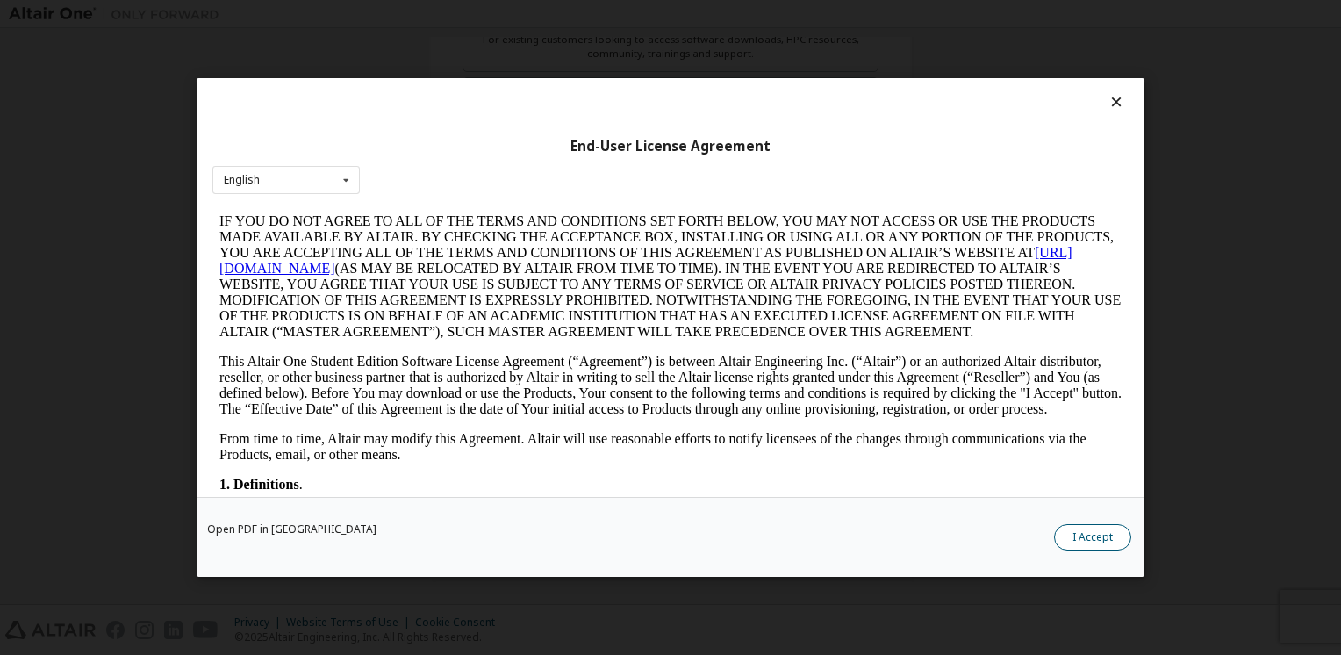
click at [1070, 535] on button "I Accept" at bounding box center [1092, 537] width 77 height 26
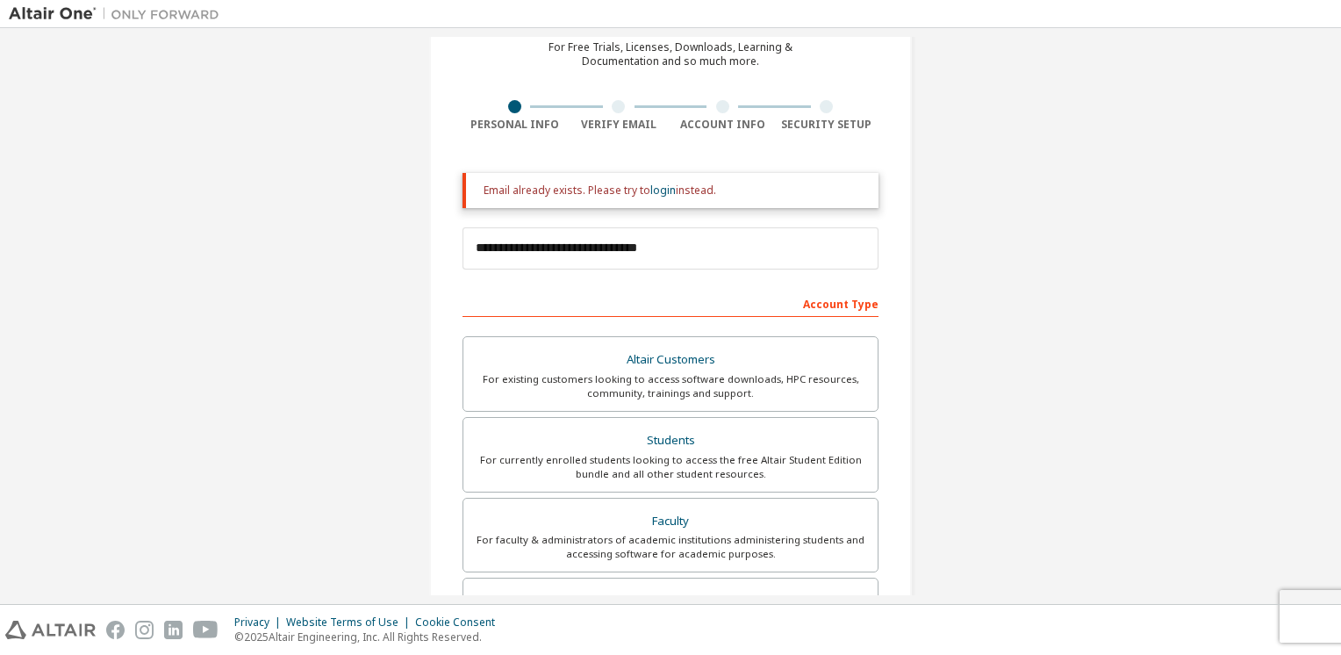
scroll to position [71, 0]
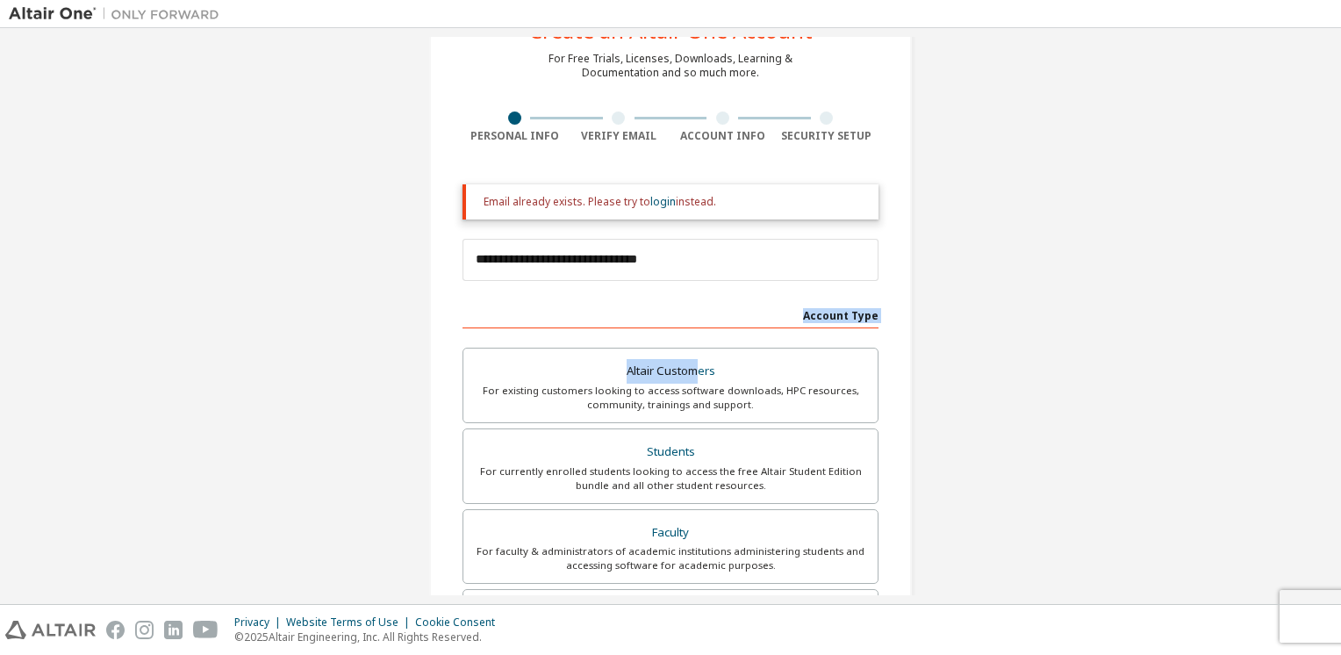
drag, startPoint x: 691, startPoint y: 370, endPoint x: 669, endPoint y: 298, distance: 75.2
click at [669, 300] on div "Account Type Academic emails outside our recognised list will require manual ve…" at bounding box center [670, 608] width 416 height 617
click at [953, 375] on div "**********" at bounding box center [670, 458] width 1323 height 985
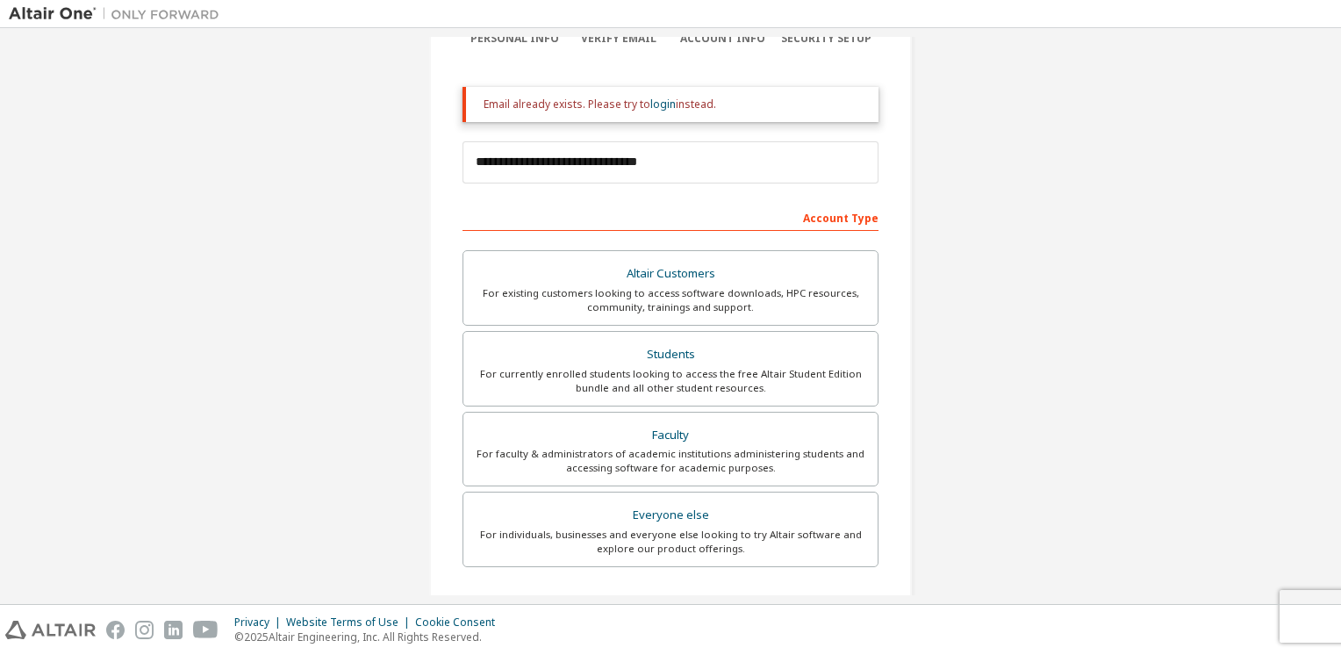
scroll to position [159, 0]
